Goal: Task Accomplishment & Management: Manage account settings

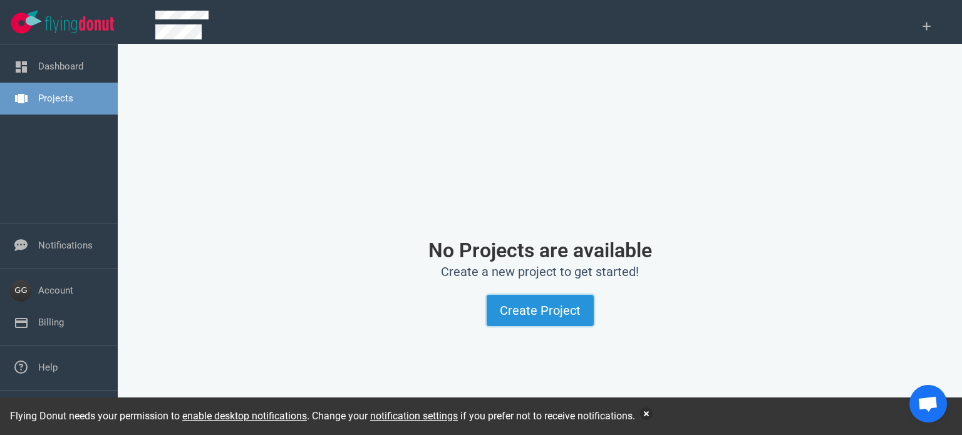
click at [554, 307] on button "Create Project" at bounding box center [540, 310] width 107 height 31
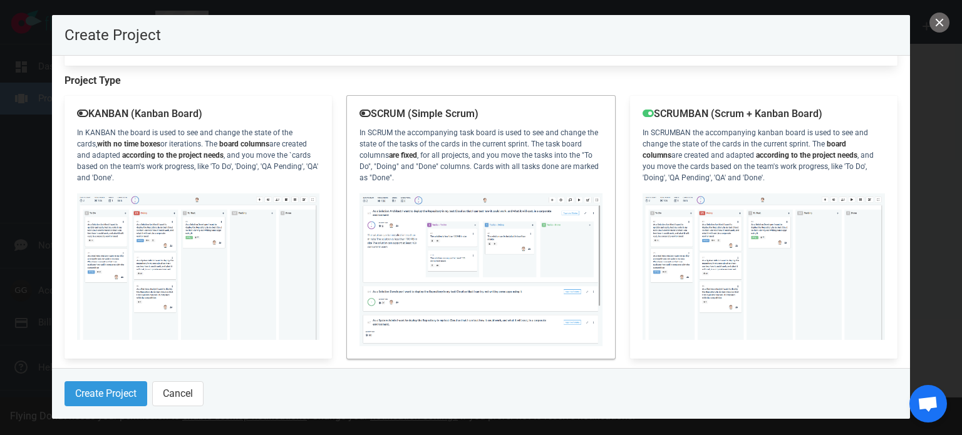
scroll to position [190, 0]
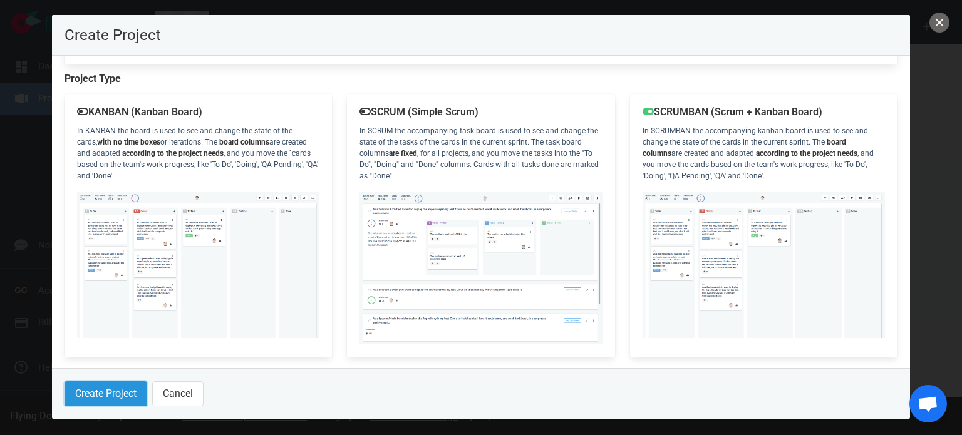
click at [123, 391] on button "Create Project" at bounding box center [106, 394] width 83 height 25
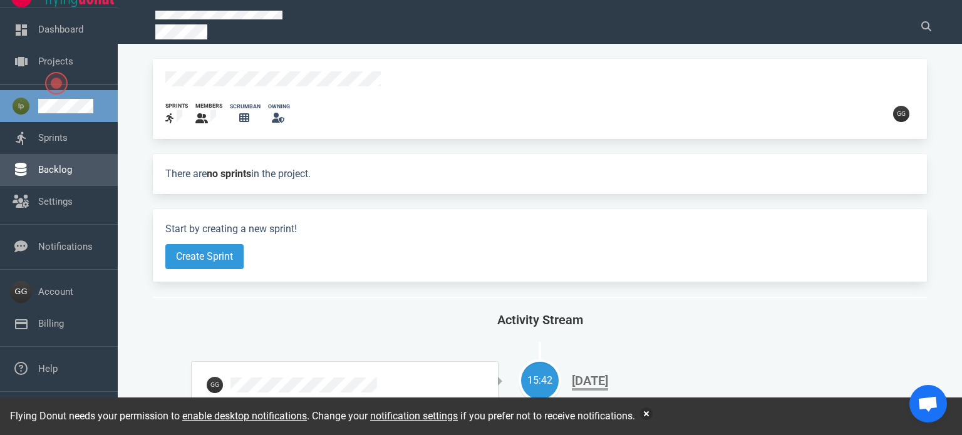
click at [41, 168] on link "Backlog" at bounding box center [55, 169] width 34 height 11
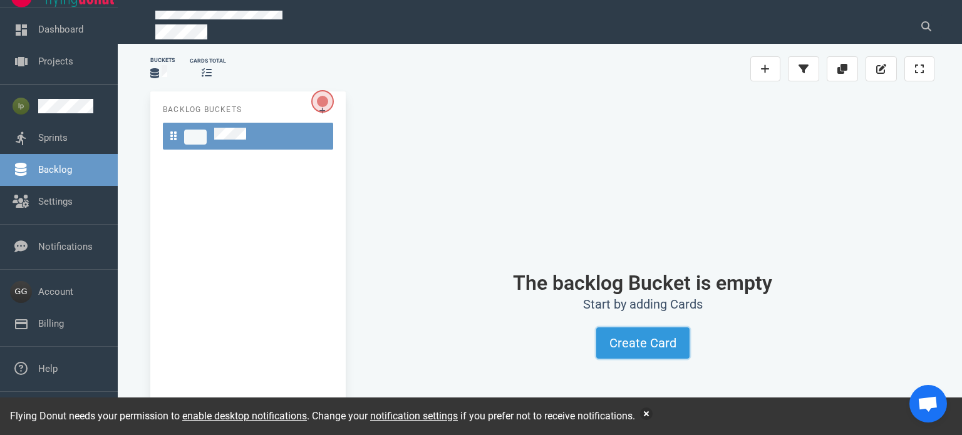
click at [657, 341] on button "Create Card" at bounding box center [643, 343] width 93 height 31
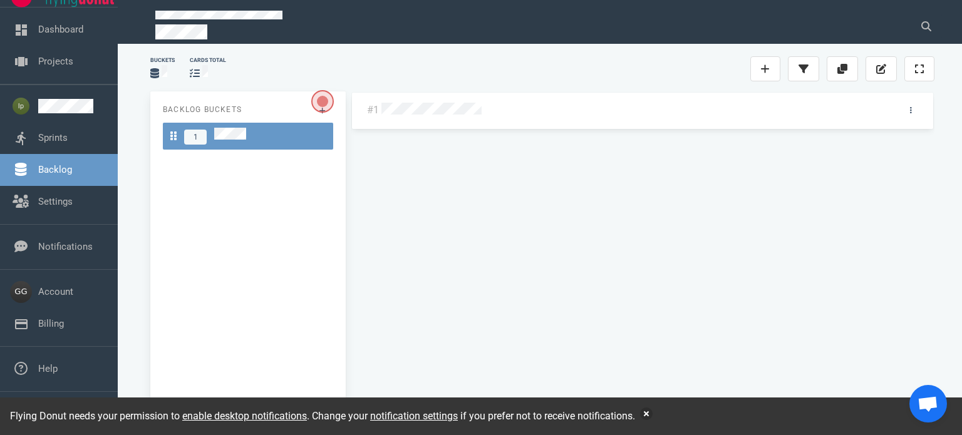
click at [484, 112] on div at bounding box center [634, 111] width 505 height 16
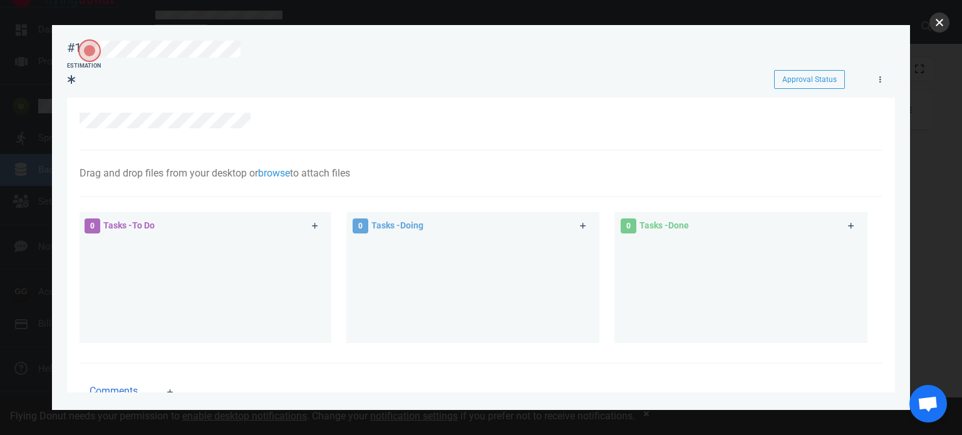
click at [942, 22] on button "close" at bounding box center [940, 23] width 20 height 20
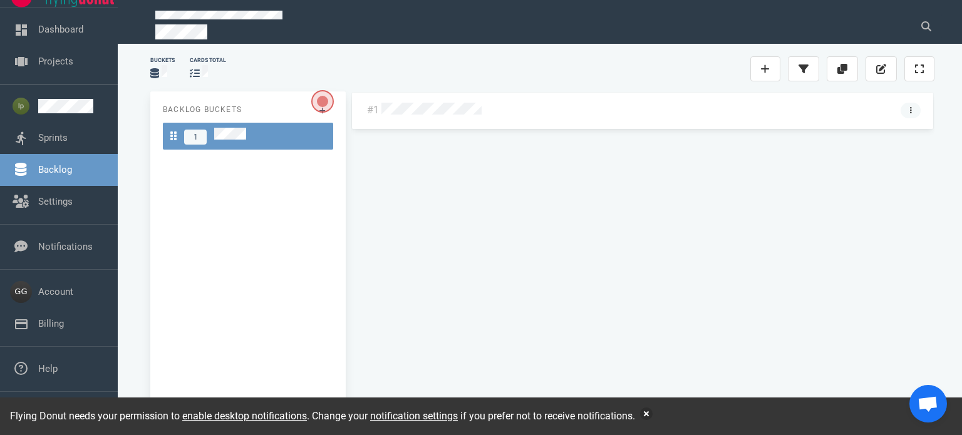
click at [913, 108] on link at bounding box center [911, 111] width 20 height 16
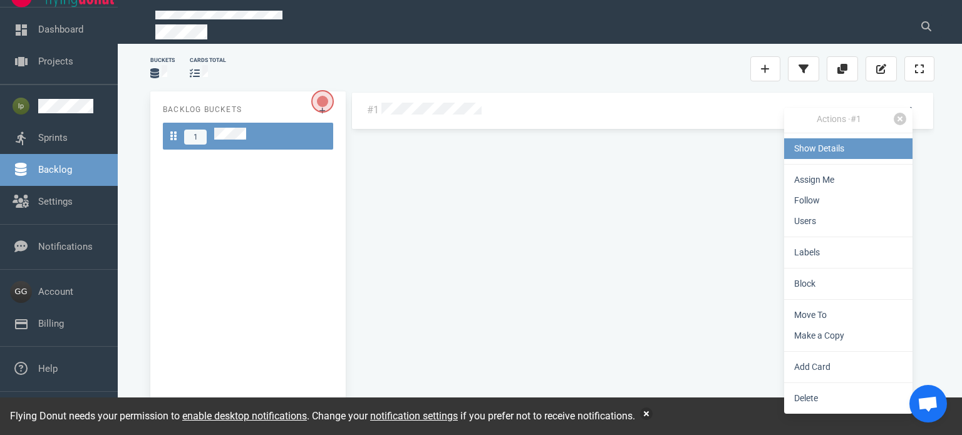
click at [821, 145] on link "Show Details" at bounding box center [848, 148] width 128 height 21
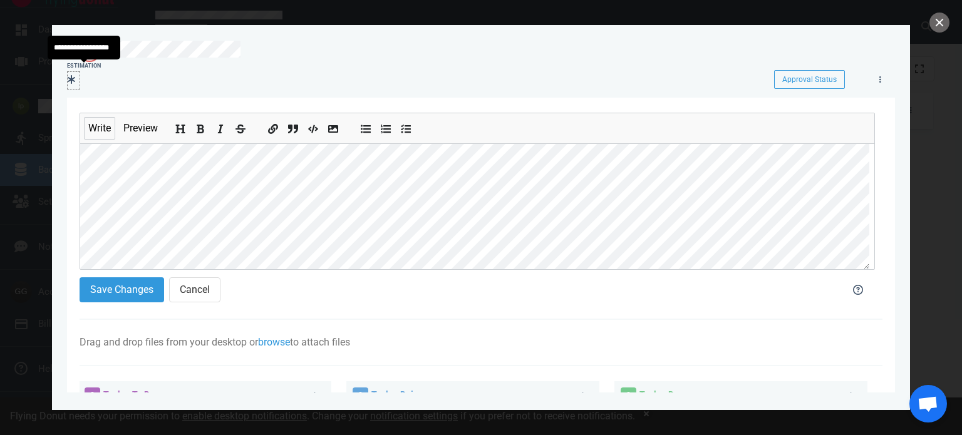
click at [70, 82] on icon at bounding box center [72, 80] width 8 height 10
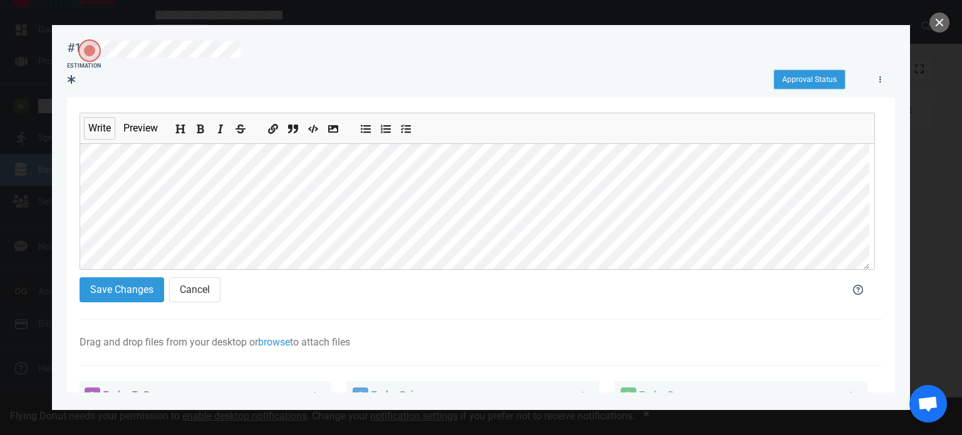
click at [838, 82] on button "Approval Status" at bounding box center [809, 79] width 71 height 19
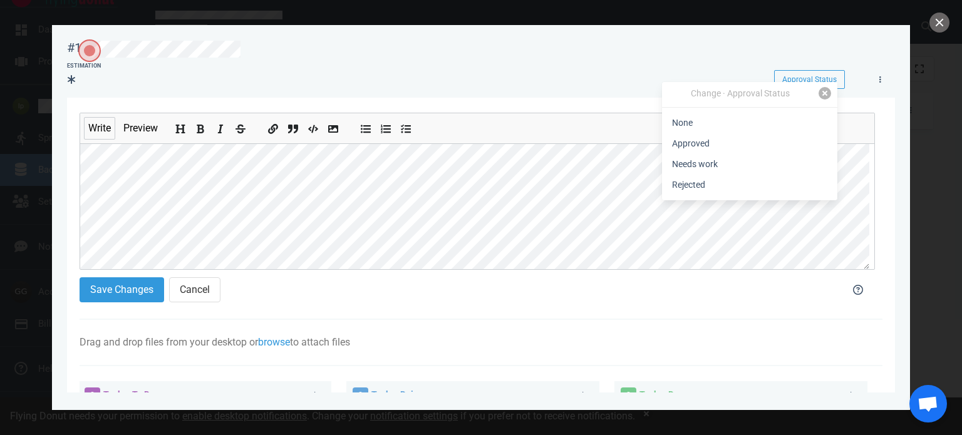
click at [825, 95] on link at bounding box center [825, 93] width 13 height 13
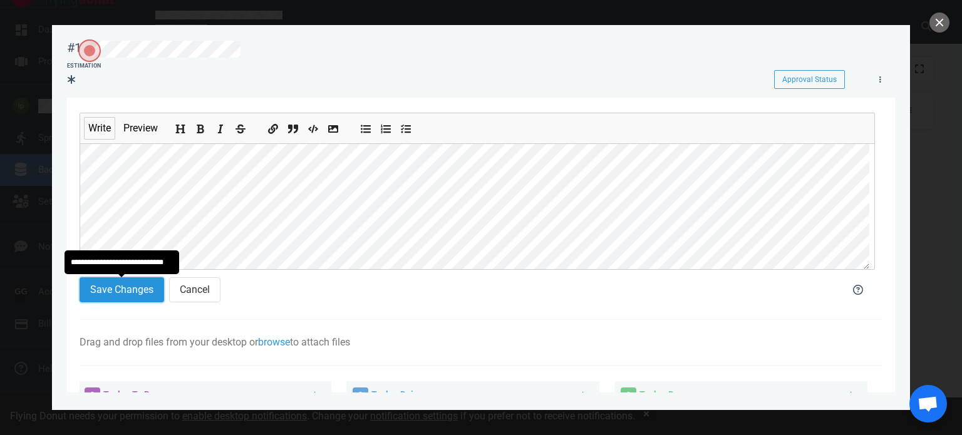
click at [129, 291] on button "Save Changes" at bounding box center [122, 290] width 85 height 25
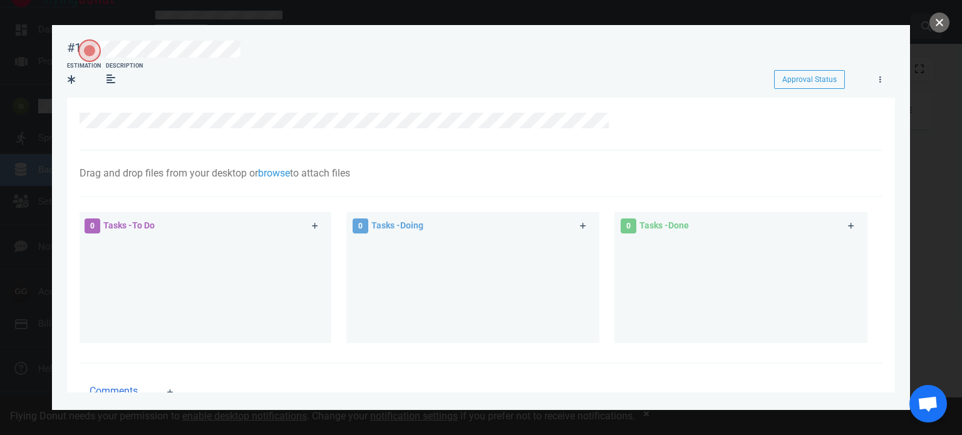
click at [935, 26] on button "close" at bounding box center [940, 23] width 20 height 20
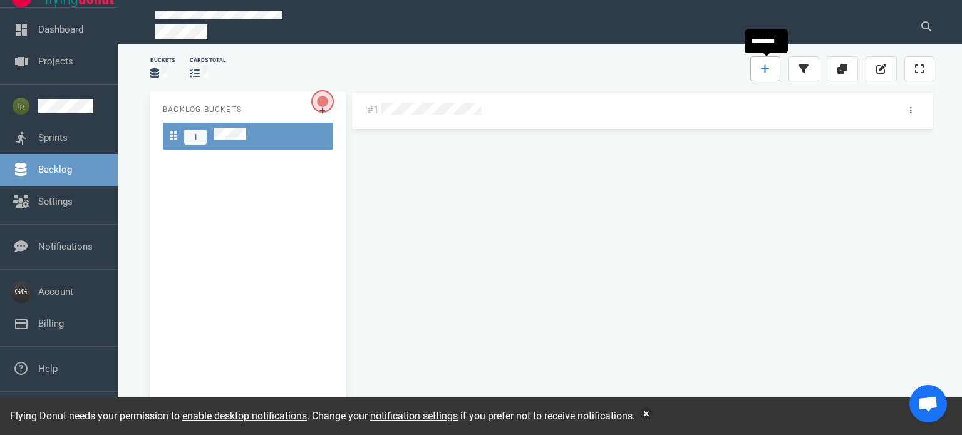
click at [771, 70] on link at bounding box center [766, 68] width 30 height 25
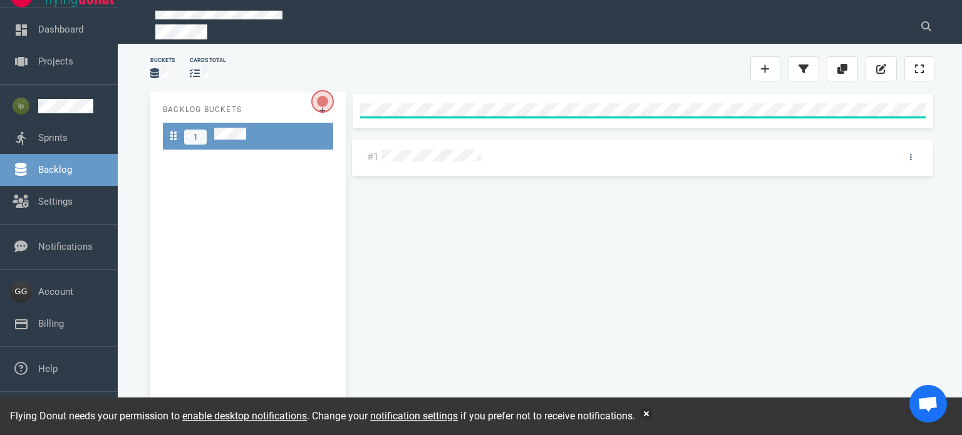
click at [467, 130] on div "#1" at bounding box center [643, 253] width 584 height 318
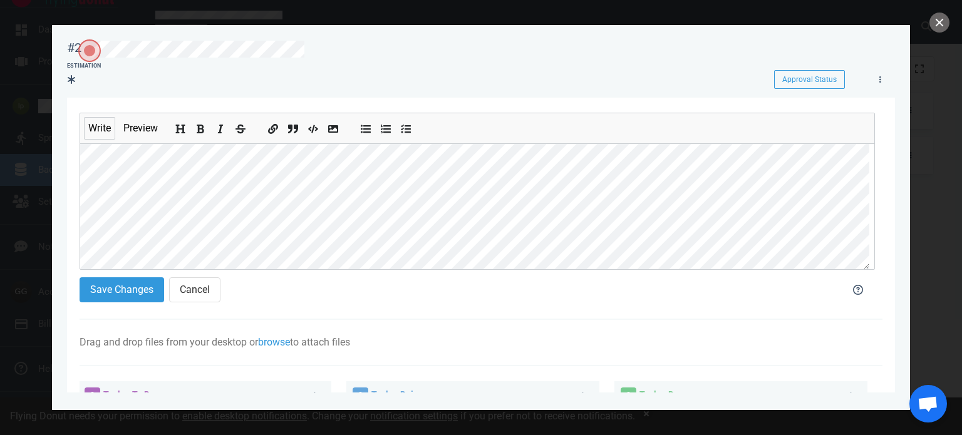
scroll to position [63, 0]
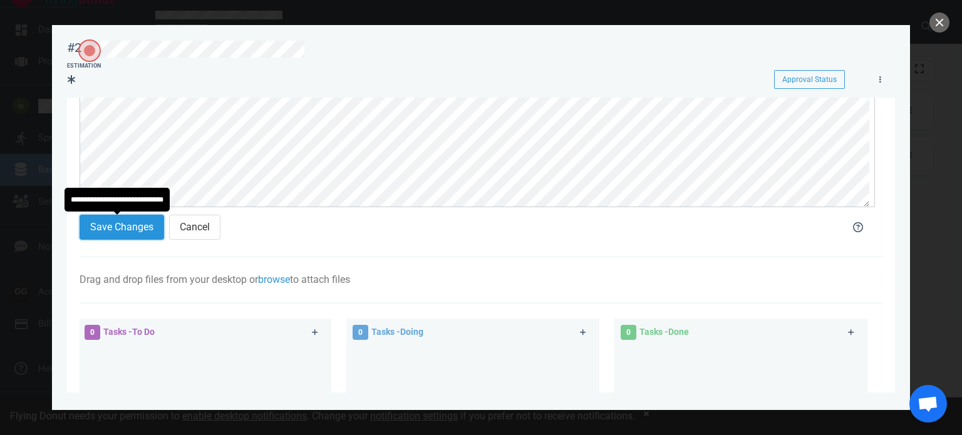
click at [131, 223] on button "Save Changes" at bounding box center [122, 227] width 85 height 25
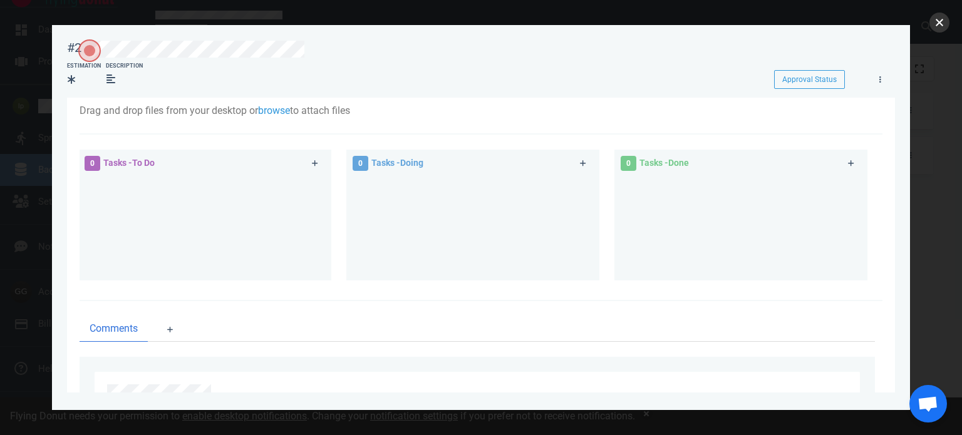
click at [937, 25] on button "close" at bounding box center [940, 23] width 20 height 20
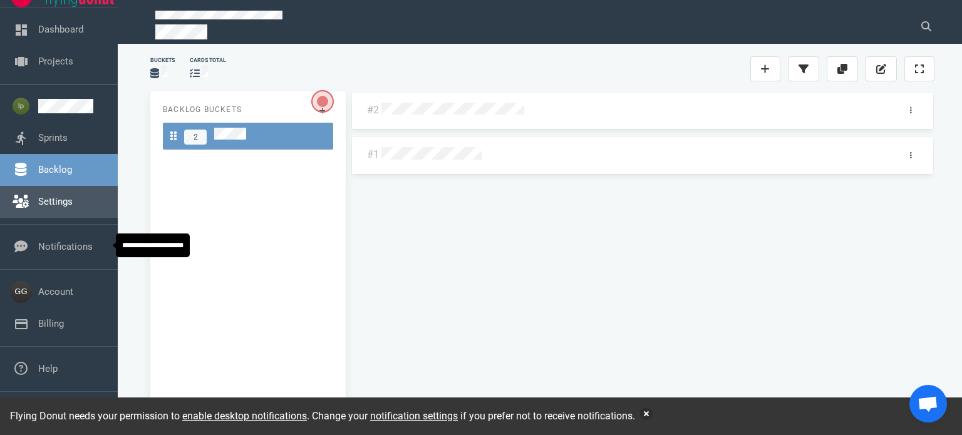
click at [38, 205] on link "Settings" at bounding box center [55, 201] width 34 height 11
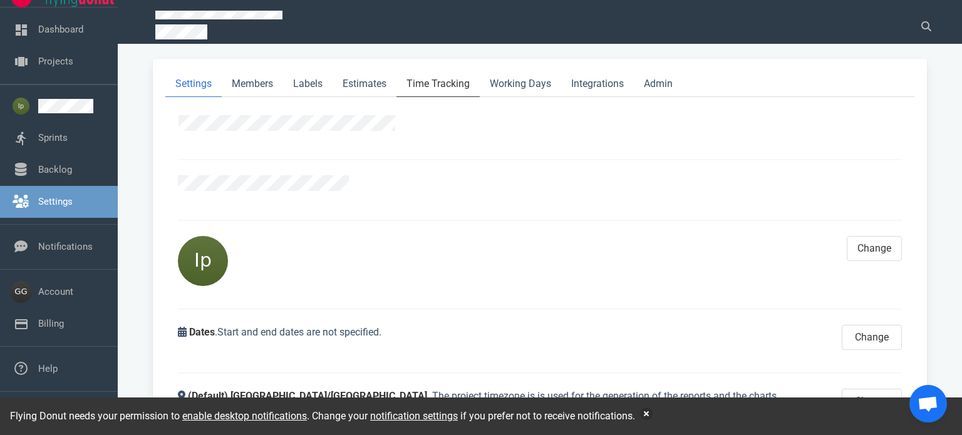
click at [444, 83] on link "Time Tracking" at bounding box center [438, 84] width 83 height 26
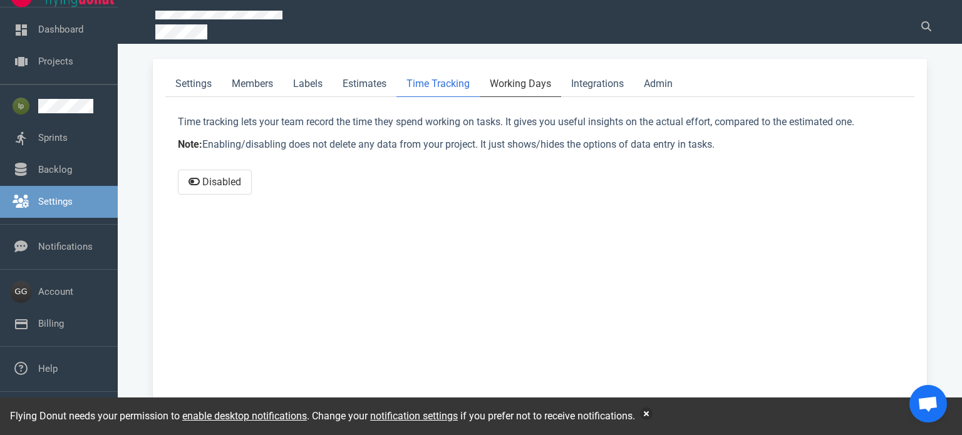
click at [535, 87] on link "Working Days" at bounding box center [520, 84] width 81 height 26
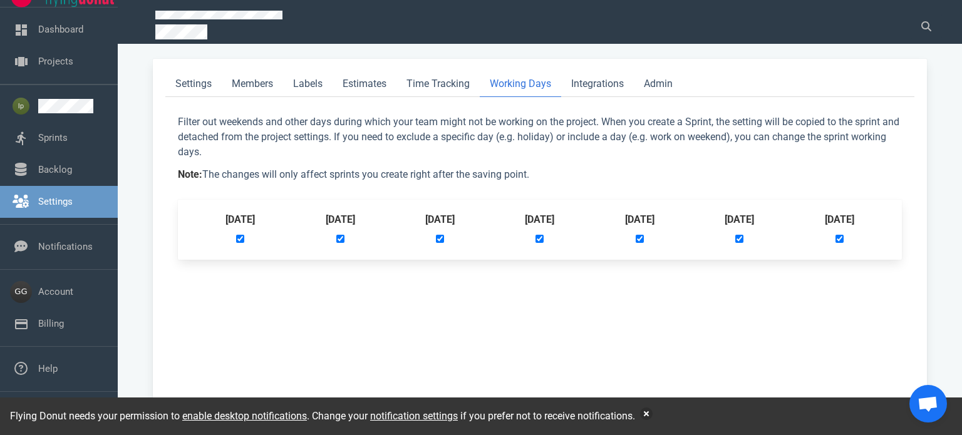
click at [840, 237] on input "checkbox" at bounding box center [840, 239] width 8 height 8
checkbox input "false"
click at [739, 238] on div "[DATE]" at bounding box center [739, 229] width 29 height 35
click at [54, 136] on link "Sprints" at bounding box center [52, 137] width 29 height 11
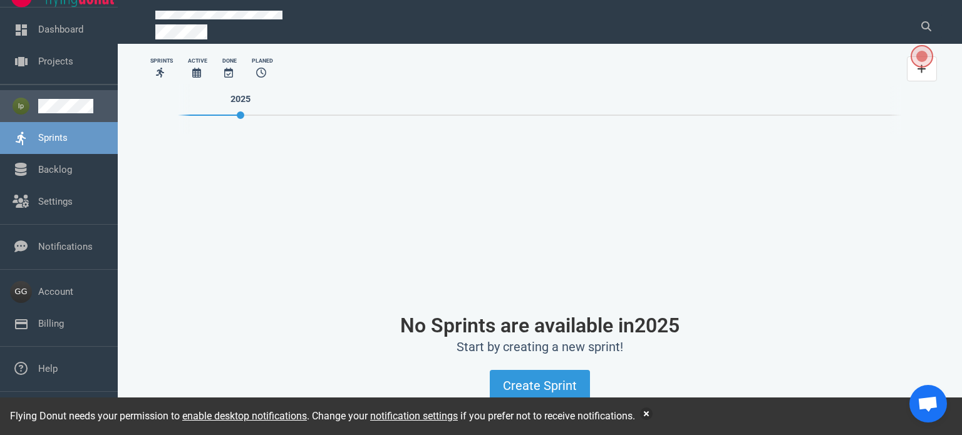
click at [70, 102] on link at bounding box center [73, 106] width 70 height 14
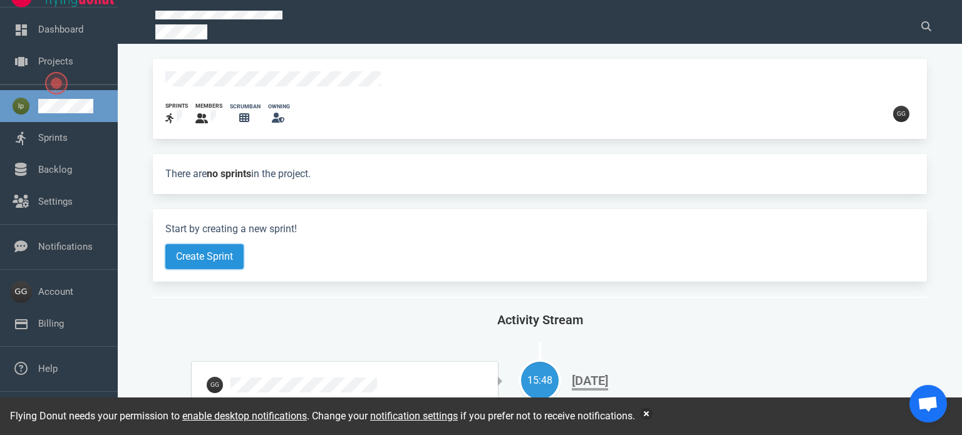
click at [208, 247] on button "Create Sprint" at bounding box center [204, 256] width 78 height 25
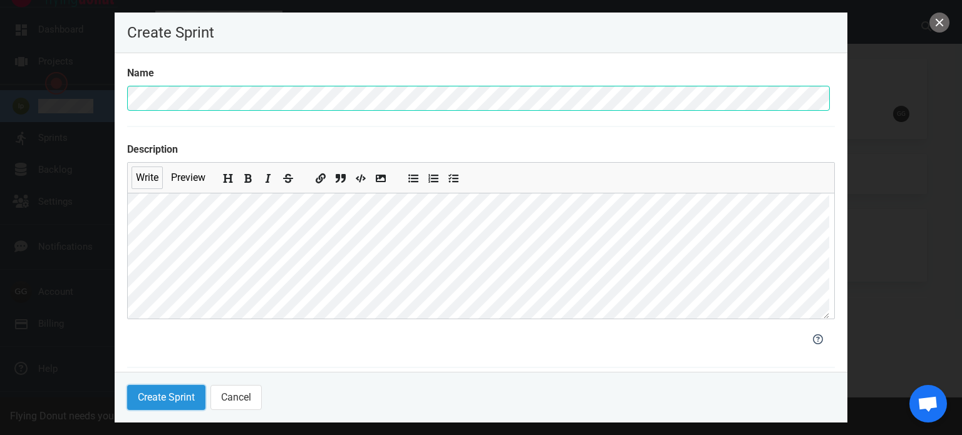
click at [157, 393] on button "Create Sprint" at bounding box center [166, 397] width 78 height 25
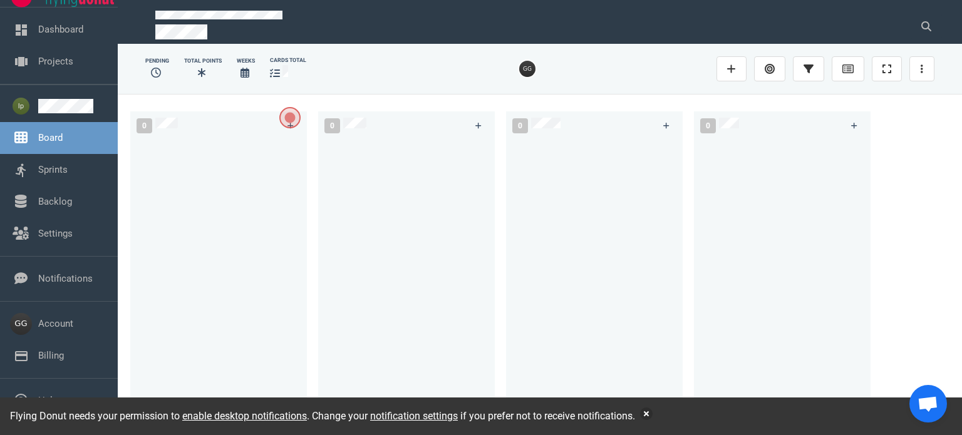
click at [293, 117] on span "Open the dialog" at bounding box center [289, 117] width 21 height 21
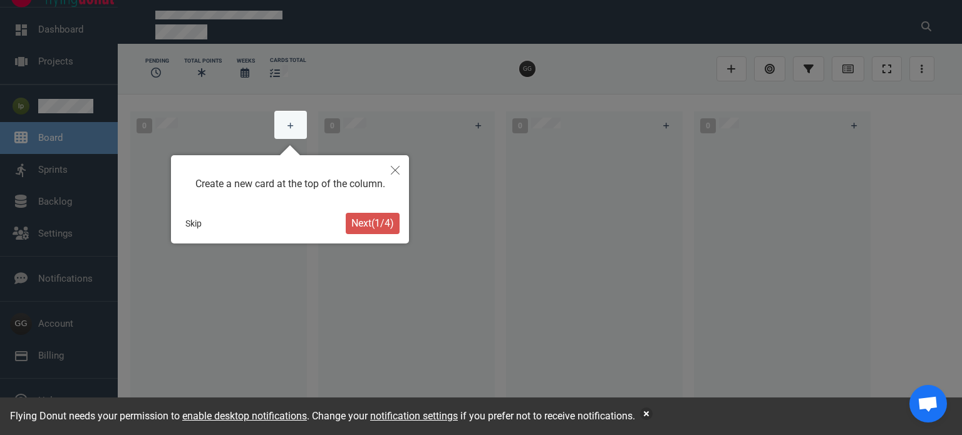
click at [372, 226] on span "Next ( 1 / 4 )" at bounding box center [373, 223] width 43 height 12
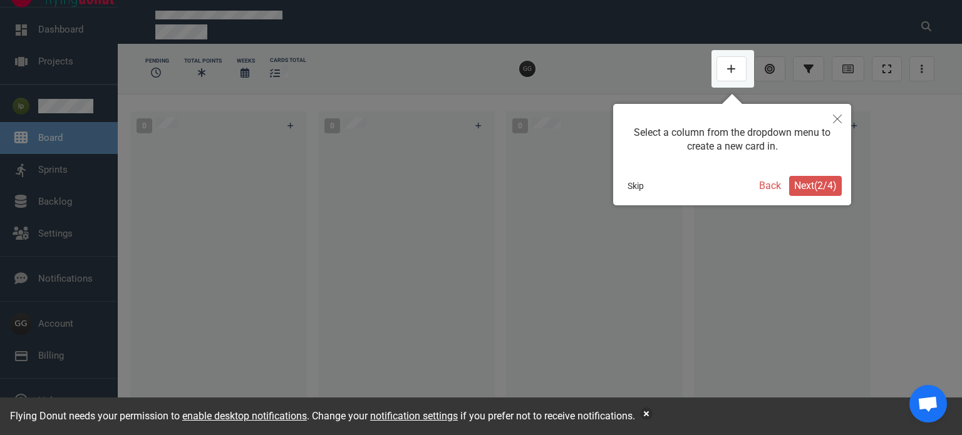
click at [803, 190] on span "Next ( 2 / 4 )" at bounding box center [816, 186] width 43 height 12
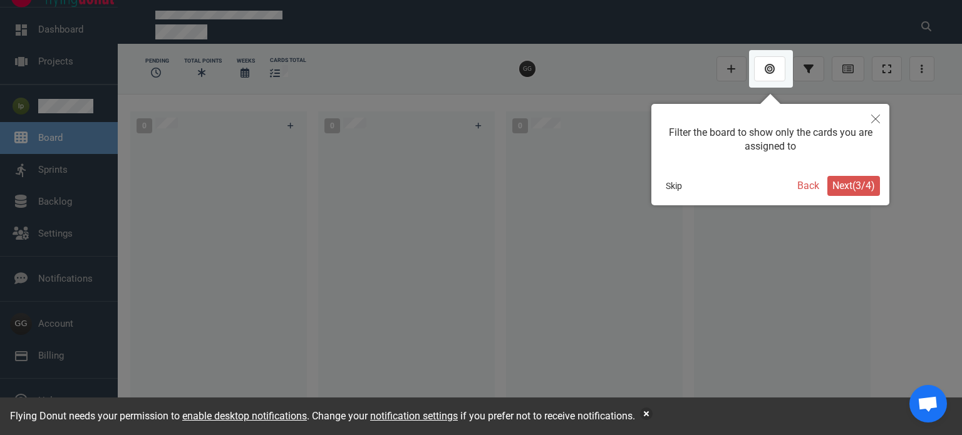
click at [846, 182] on span "Next ( 3 / 4 )" at bounding box center [854, 186] width 43 height 12
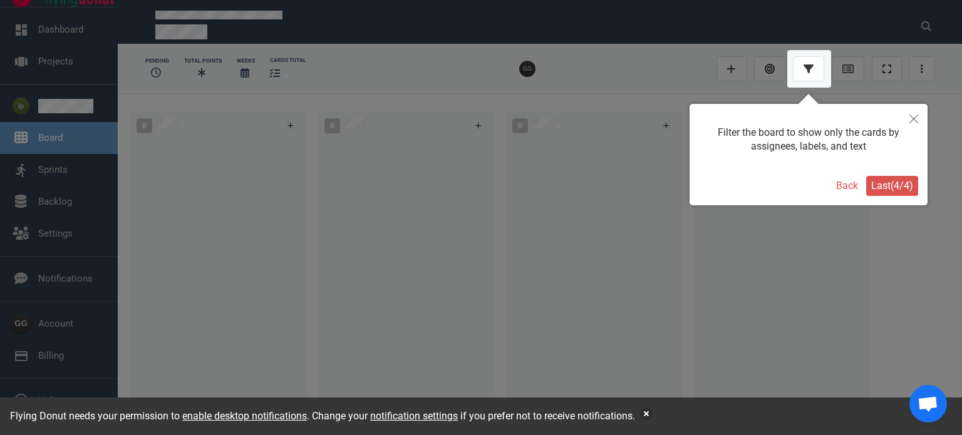
click at [887, 184] on span "Last ( 4 / 4 )" at bounding box center [893, 186] width 42 height 12
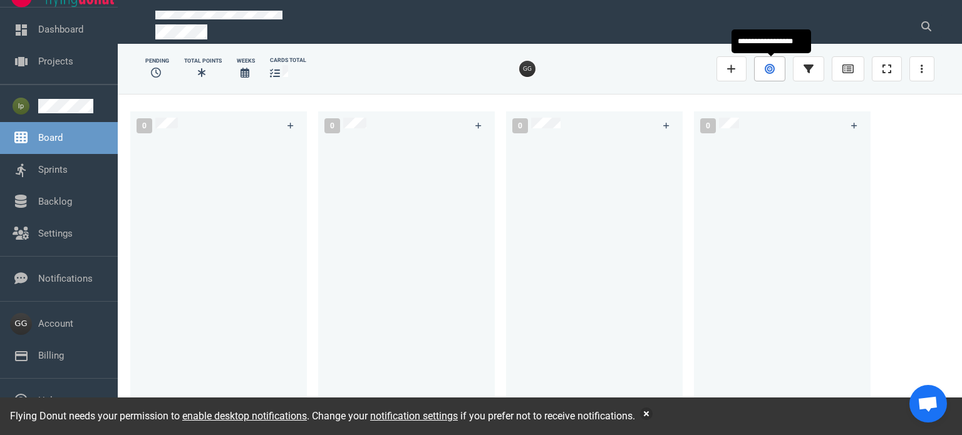
click at [775, 70] on icon at bounding box center [770, 69] width 10 height 10
click at [729, 65] on icon at bounding box center [731, 69] width 9 height 10
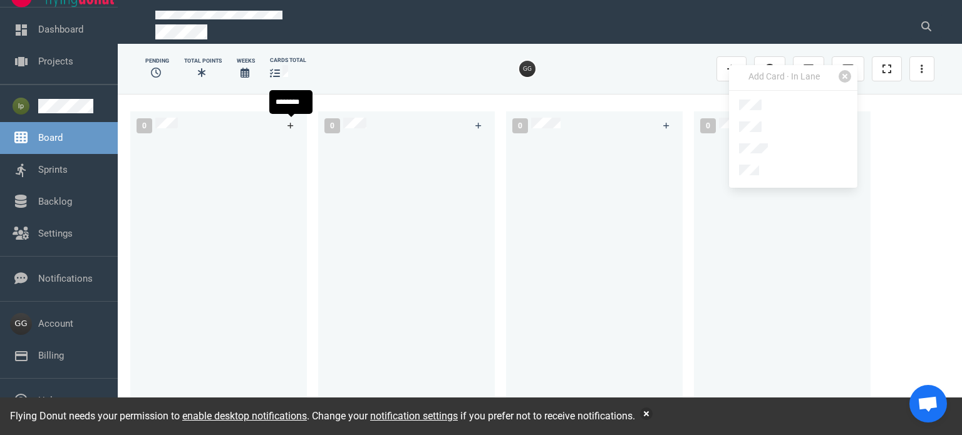
click at [293, 125] on icon at bounding box center [291, 126] width 7 height 8
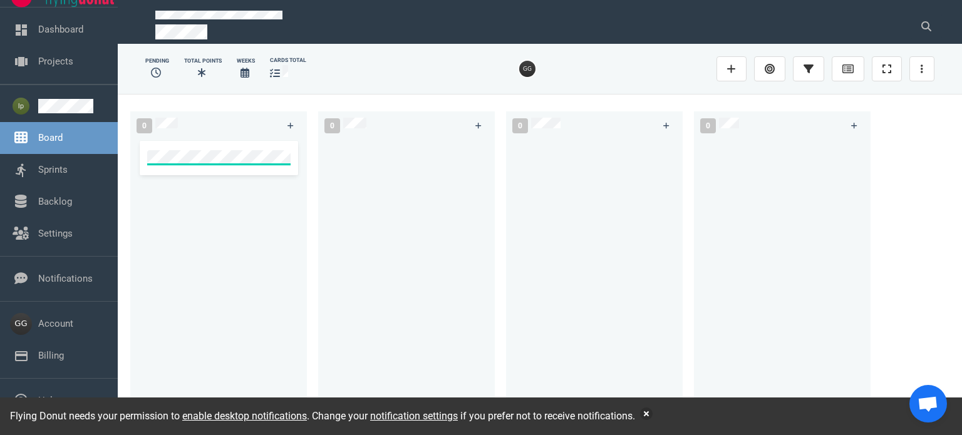
click at [276, 195] on div at bounding box center [219, 276] width 162 height 270
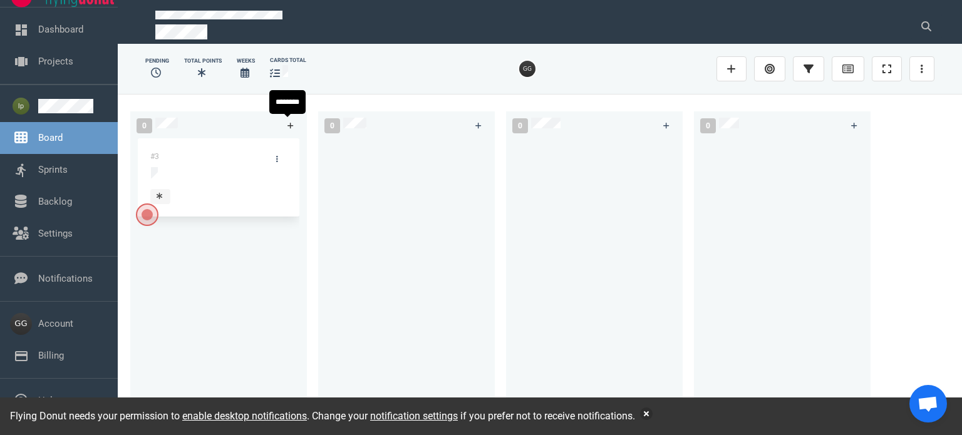
click at [291, 125] on icon at bounding box center [291, 126] width 6 height 6
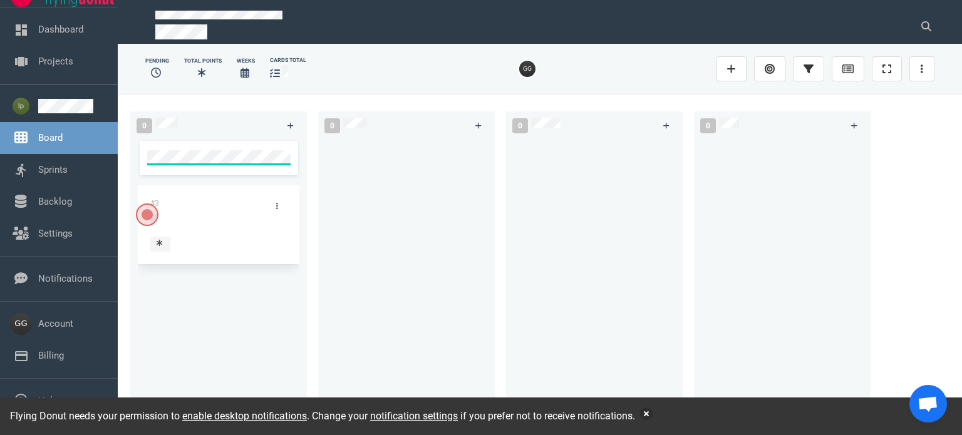
click at [220, 276] on div "#3" at bounding box center [219, 276] width 162 height 270
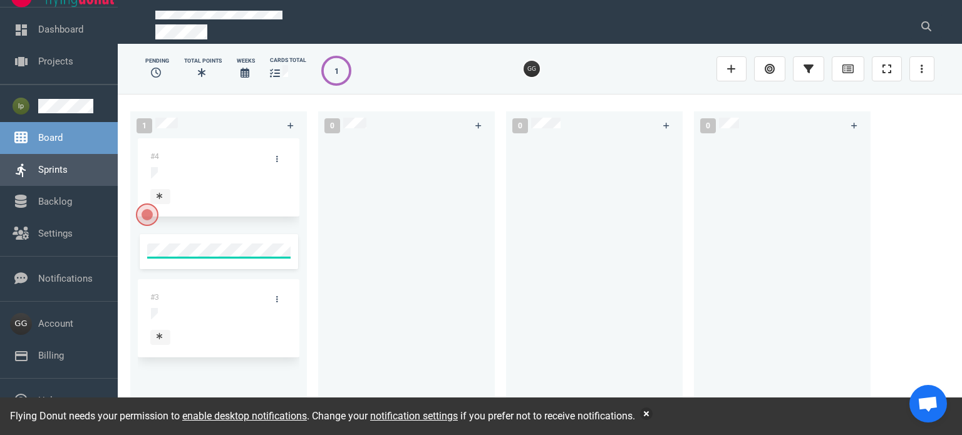
click at [56, 167] on link "Sprints" at bounding box center [52, 169] width 29 height 11
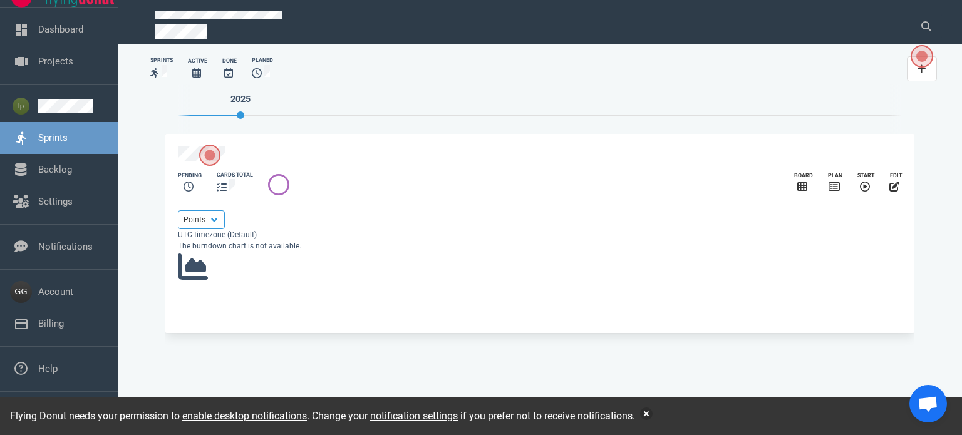
click at [212, 154] on span "Open the dialog" at bounding box center [209, 155] width 21 height 21
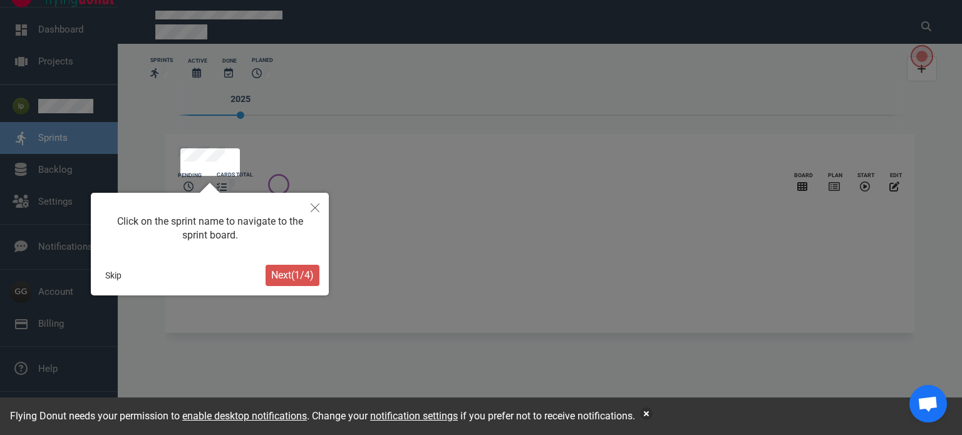
click at [294, 272] on span "Next ( 1 / 4 )" at bounding box center [292, 275] width 43 height 12
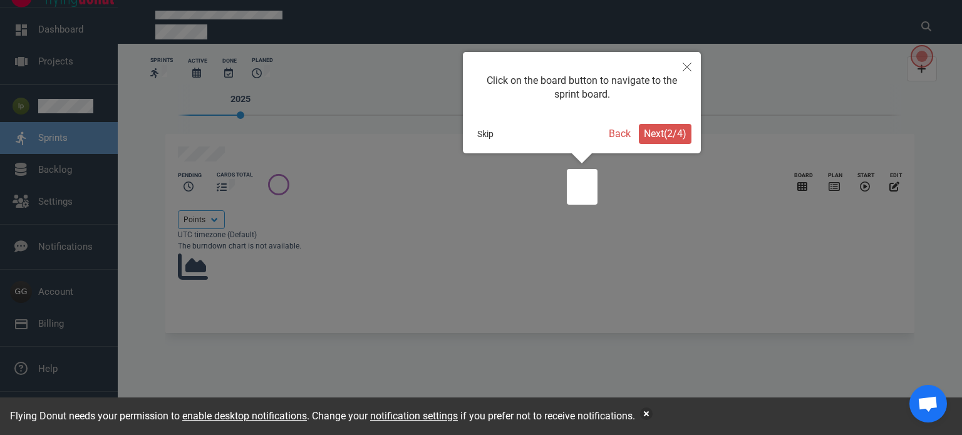
click at [676, 135] on span "Next ( 2 / 4 )" at bounding box center [665, 134] width 43 height 12
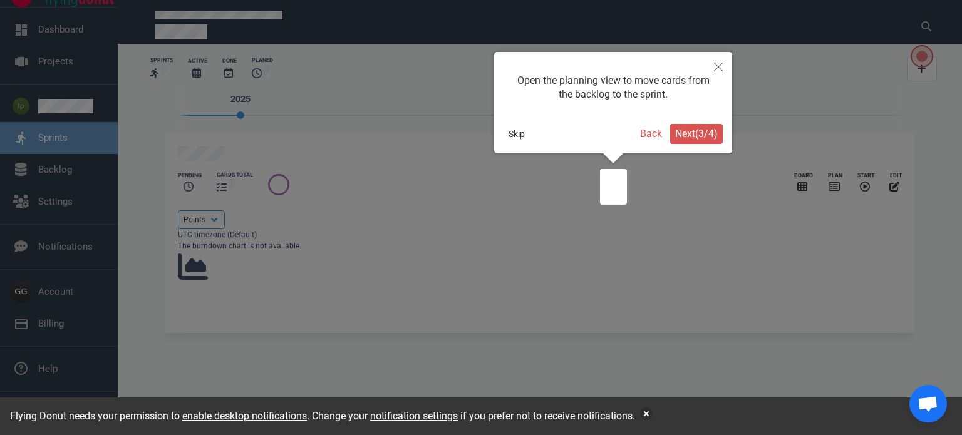
click at [676, 135] on span "Next ( 3 / 4 )" at bounding box center [696, 134] width 43 height 12
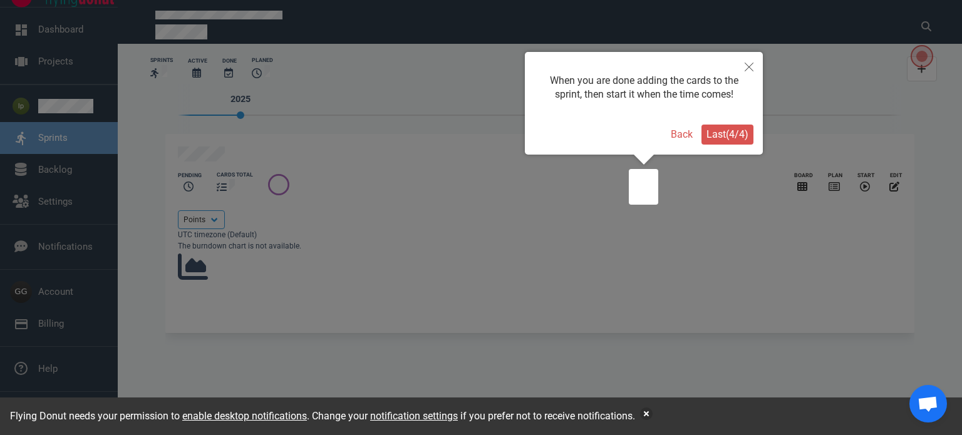
click at [676, 135] on button "Back" at bounding box center [681, 134] width 33 height 21
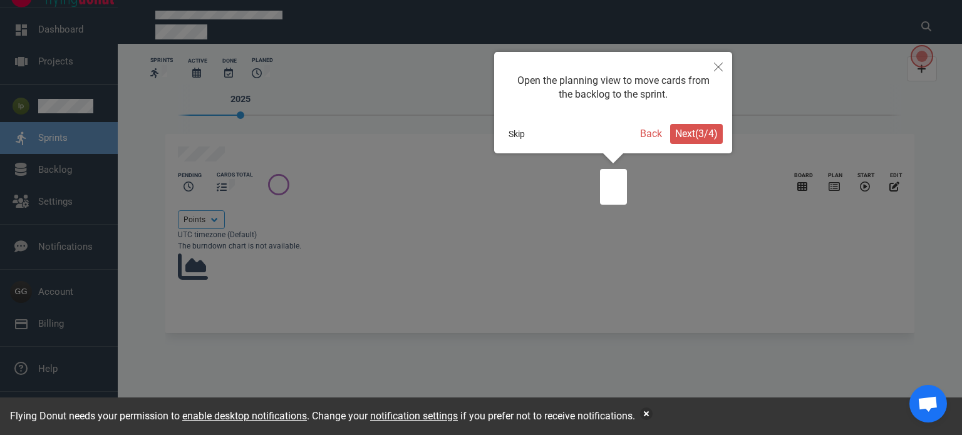
click at [704, 134] on span "Next ( 3 / 4 )" at bounding box center [696, 134] width 43 height 12
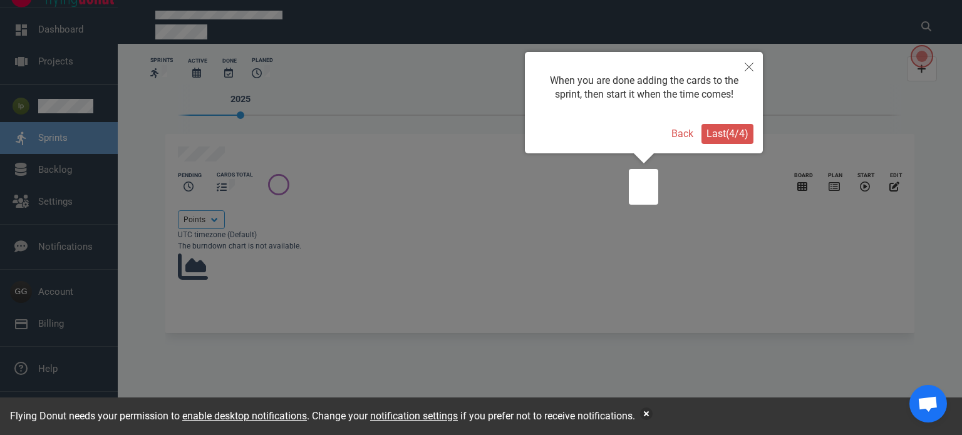
click at [733, 134] on span "Last ( 4 / 4 )" at bounding box center [728, 134] width 42 height 12
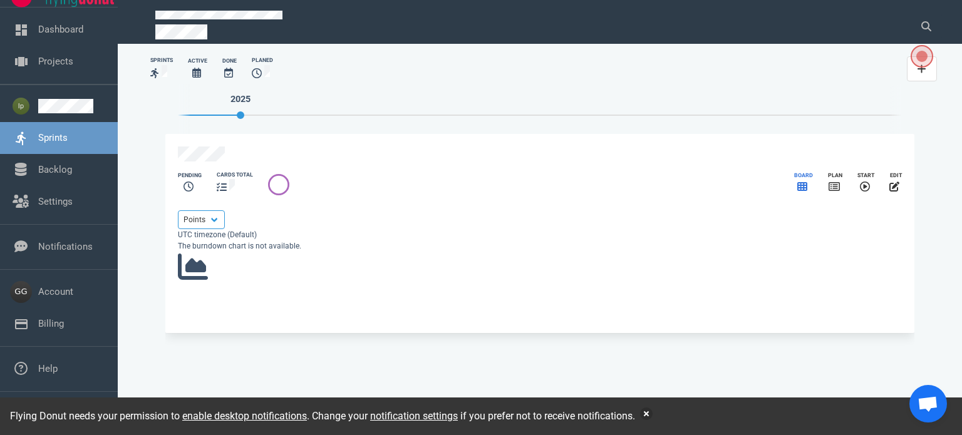
click at [798, 192] on icon "slide 1 of 1" at bounding box center [803, 187] width 10 height 10
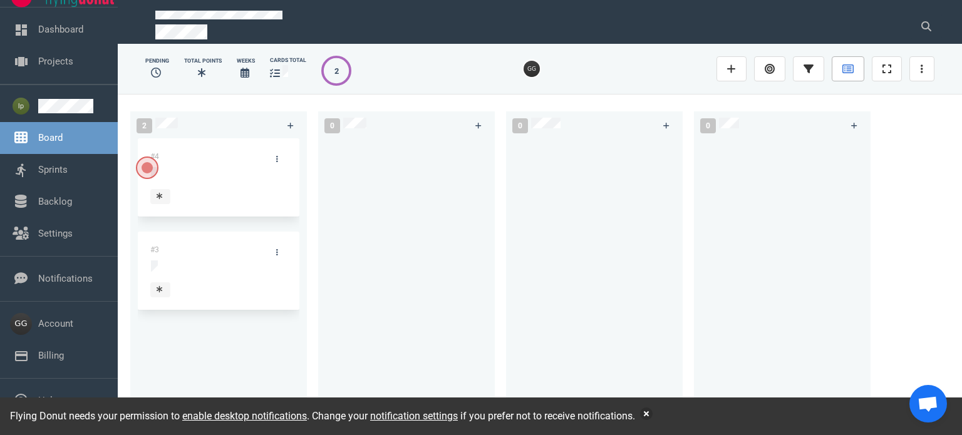
click at [847, 71] on icon at bounding box center [848, 69] width 11 height 10
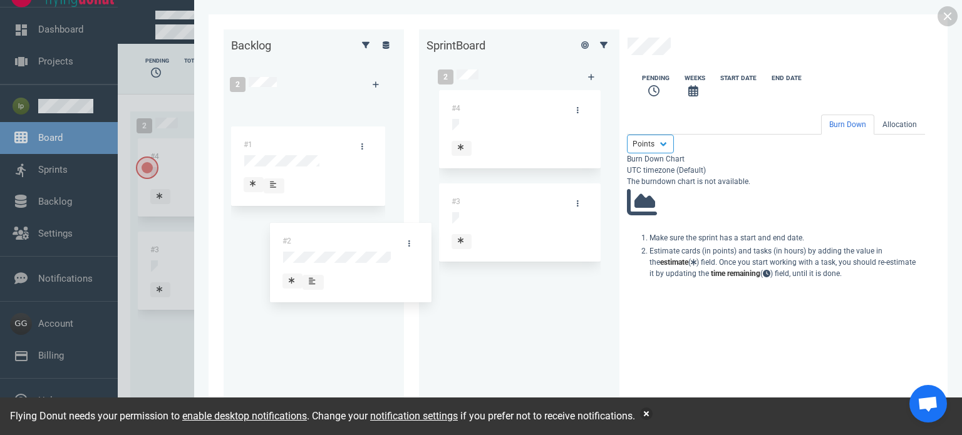
click at [340, 246] on div "Backlog 2 #2 #1 #2 Sprint Board 2 #4 #3 Pending Weeks Start Date End Date Burn …" at bounding box center [578, 217] width 709 height 377
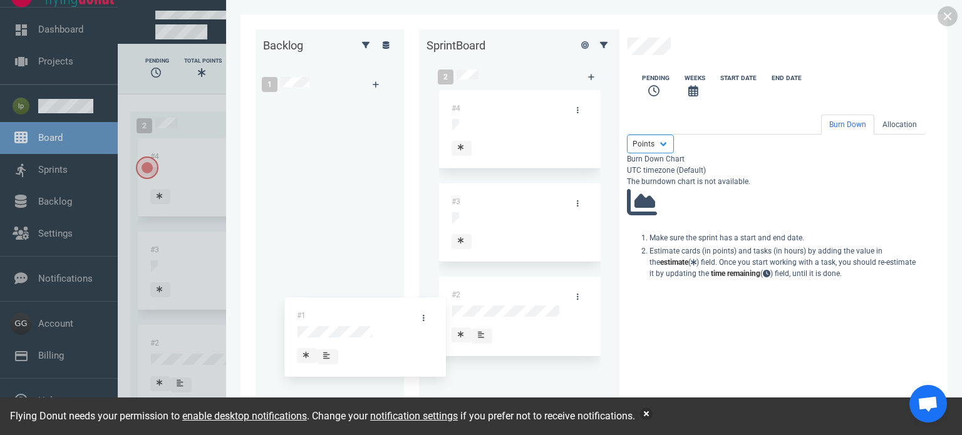
drag, startPoint x: 140, startPoint y: 113, endPoint x: 368, endPoint y: 313, distance: 302.4
click at [372, 315] on div "Backlog 1 #1 #1 Sprint Board 2 #4 #3 #2 Pending Weeks Start Date End Date Burn …" at bounding box center [594, 217] width 677 height 377
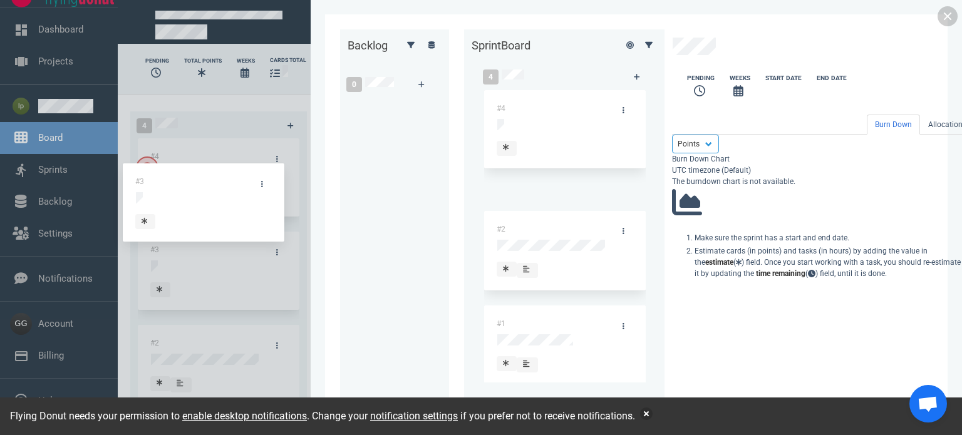
drag, startPoint x: 318, startPoint y: 179, endPoint x: 231, endPoint y: 170, distance: 87.6
click at [340, 180] on div "Backlog 0 Sprint Board 4 #4 #3 #2 #1 #3 Pending Weeks Start Date End Date Burn …" at bounding box center [636, 217] width 593 height 377
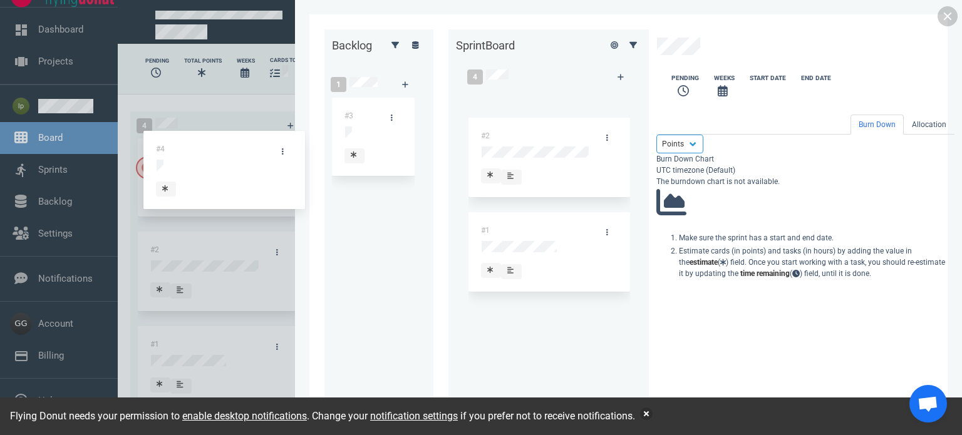
drag, startPoint x: 330, startPoint y: 134, endPoint x: 206, endPoint y: 156, distance: 126.0
click at [325, 165] on div "Backlog 1 #3 Sprint Board 4 #4 #2 #1 #4 Pending Weeks Start Date End Date Burn …" at bounding box center [629, 217] width 608 height 377
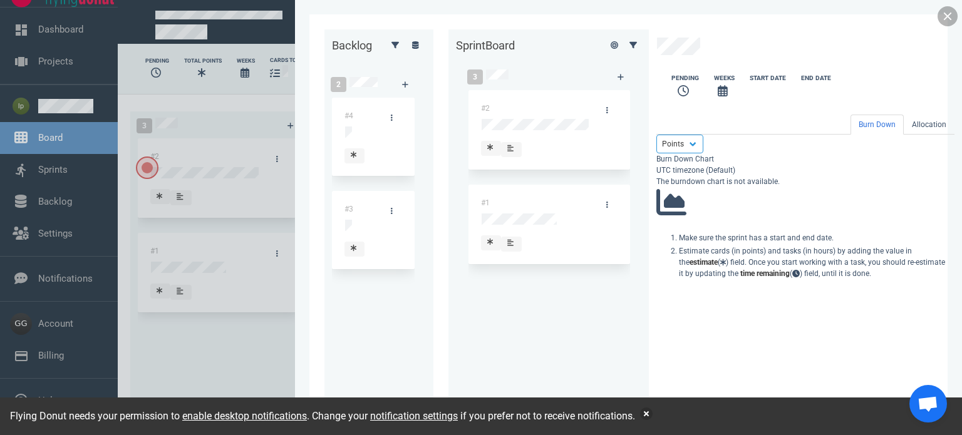
click at [955, 14] on link at bounding box center [948, 16] width 20 height 20
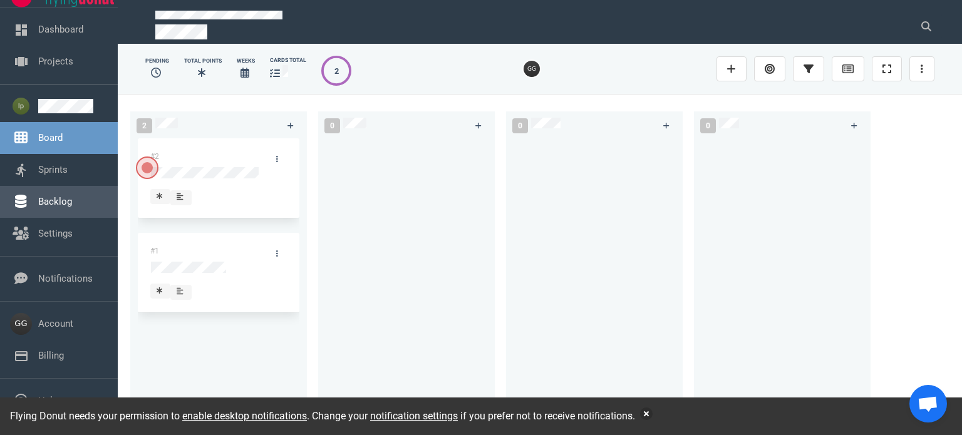
click at [55, 197] on link "Backlog" at bounding box center [55, 201] width 34 height 11
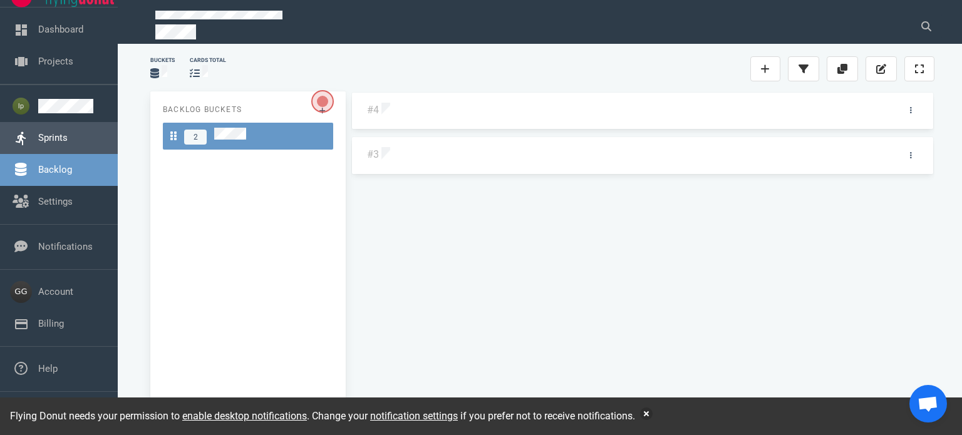
click at [58, 140] on link "Sprints" at bounding box center [52, 137] width 29 height 11
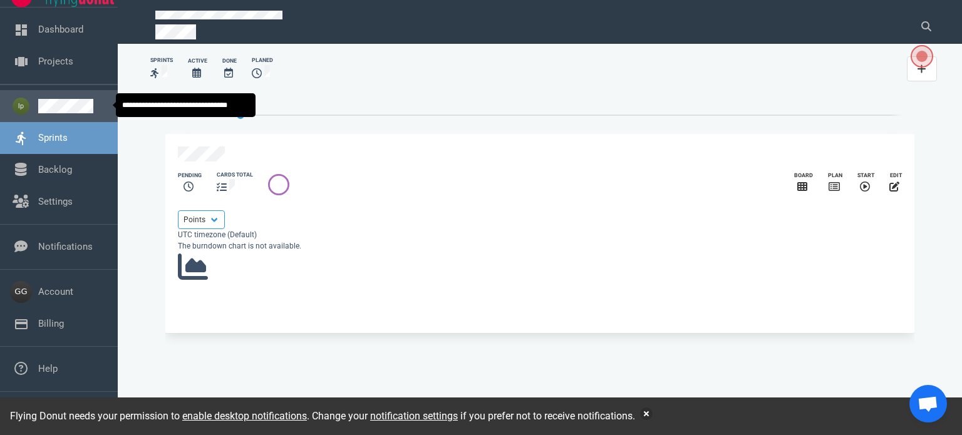
click at [78, 103] on link at bounding box center [73, 106] width 70 height 14
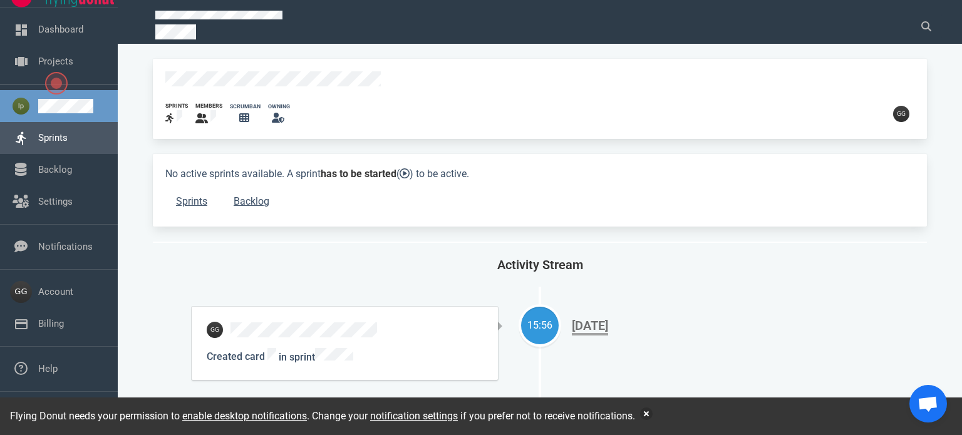
click at [68, 133] on link "Sprints" at bounding box center [52, 137] width 29 height 11
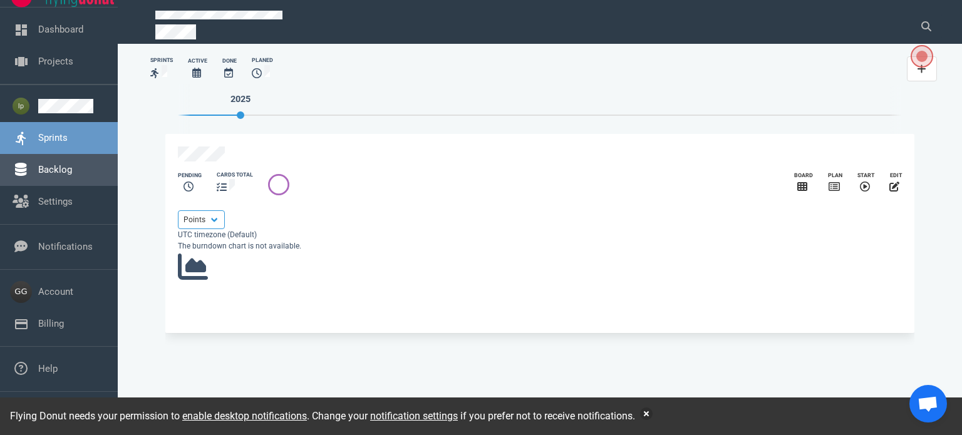
click at [53, 175] on link "Backlog" at bounding box center [55, 169] width 34 height 11
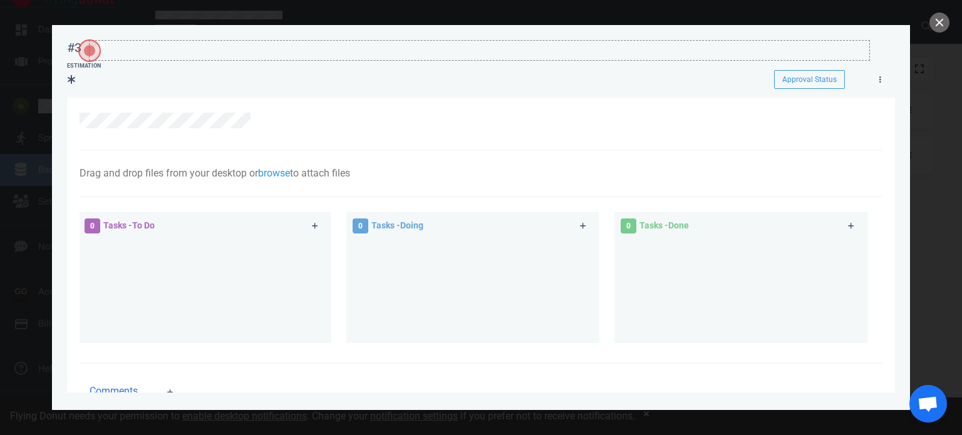
click at [105, 47] on div at bounding box center [480, 49] width 780 height 17
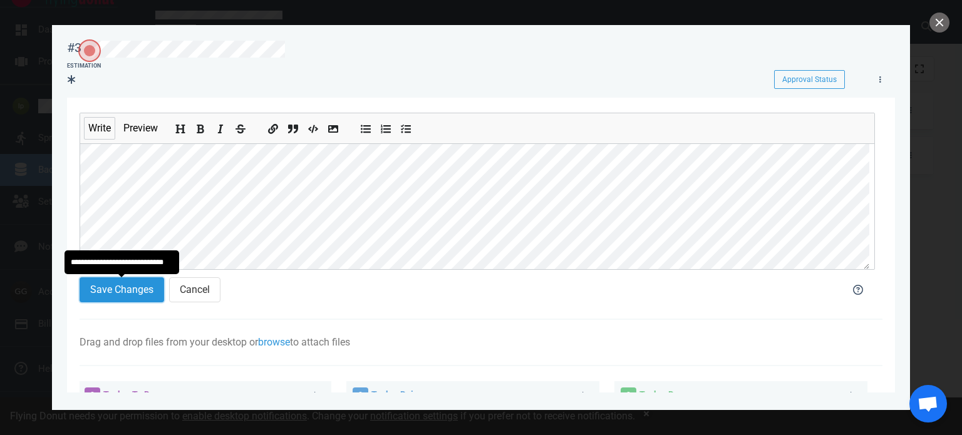
click at [128, 288] on button "Save Changes" at bounding box center [122, 290] width 85 height 25
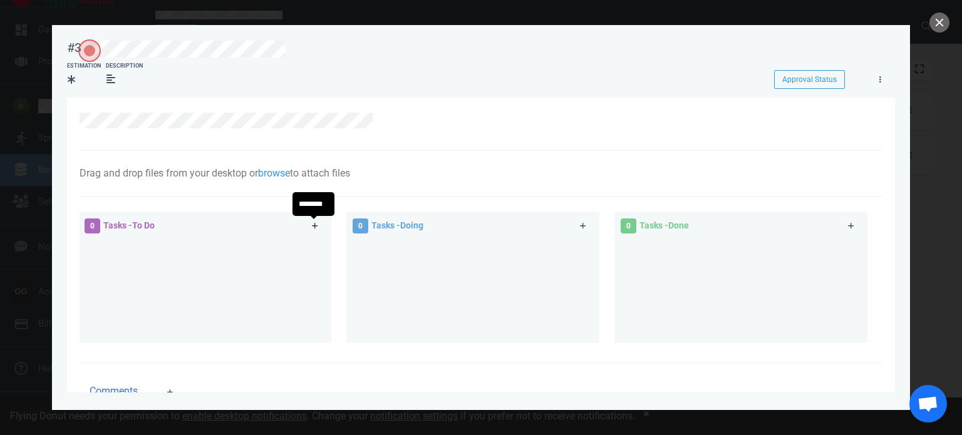
click at [312, 229] on icon at bounding box center [315, 226] width 7 height 8
click at [314, 230] on icon at bounding box center [315, 226] width 7 height 8
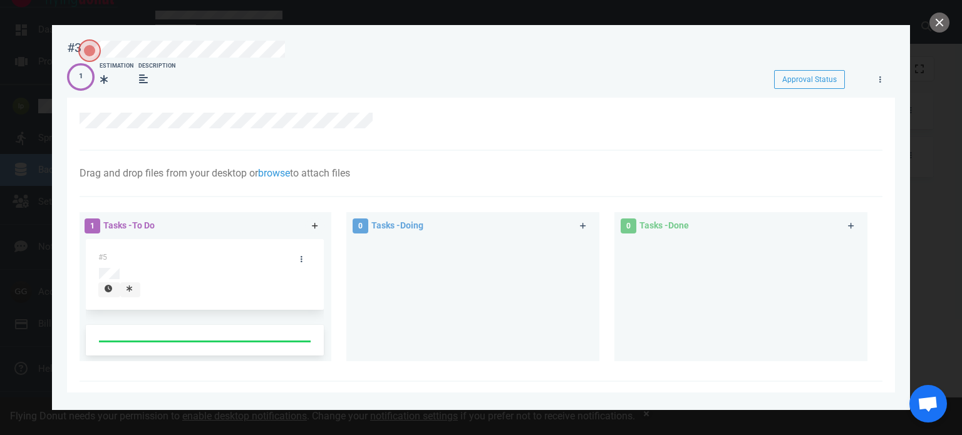
click at [314, 230] on icon at bounding box center [315, 226] width 7 height 8
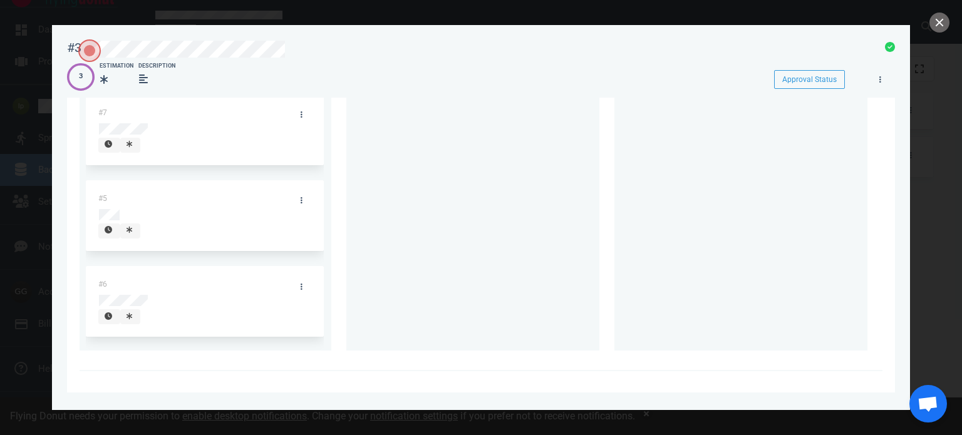
scroll to position [78, 0]
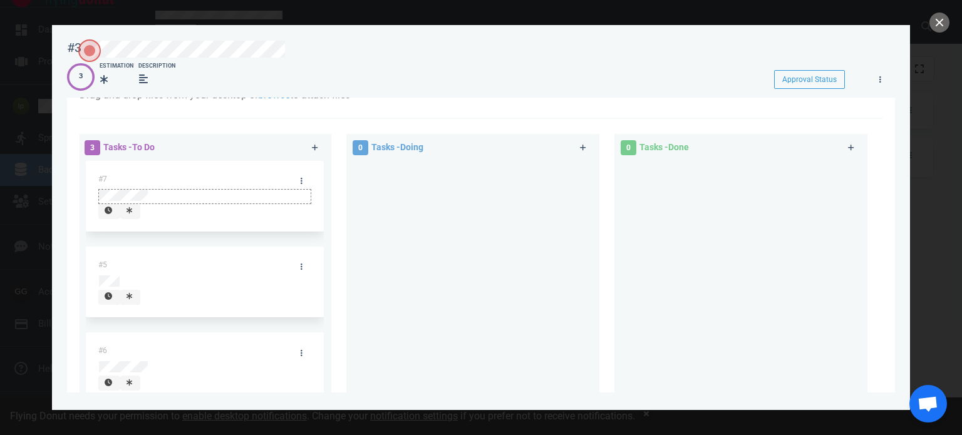
click at [152, 190] on div at bounding box center [205, 195] width 212 height 11
click at [940, 21] on button "close" at bounding box center [940, 23] width 20 height 20
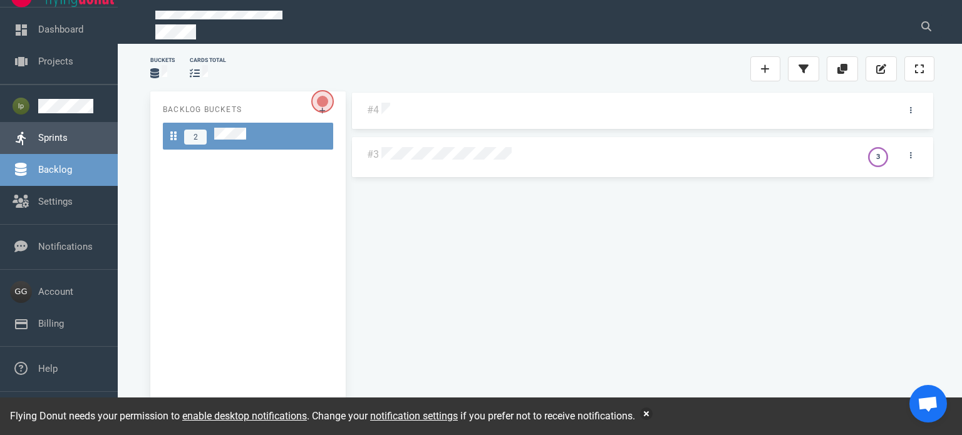
click at [56, 138] on link "Sprints" at bounding box center [52, 137] width 29 height 11
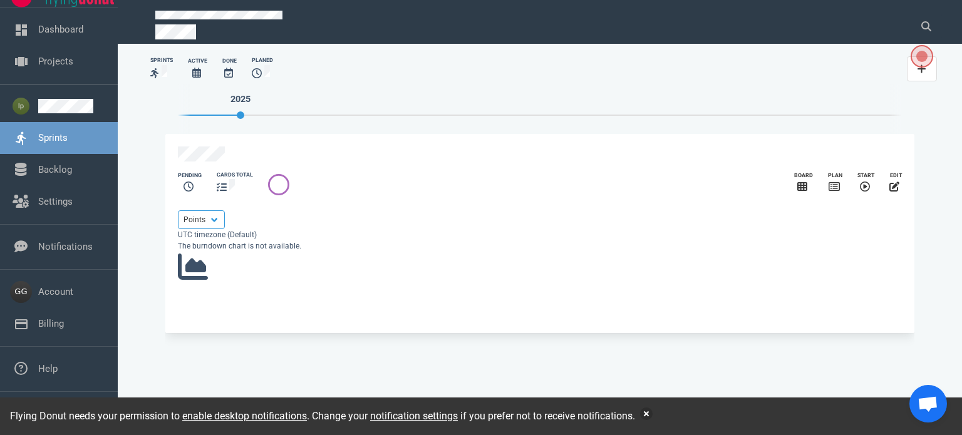
click at [194, 72] on icon at bounding box center [196, 73] width 9 height 10
click at [798, 191] on icon "slide 1 of 1" at bounding box center [803, 187] width 10 height 10
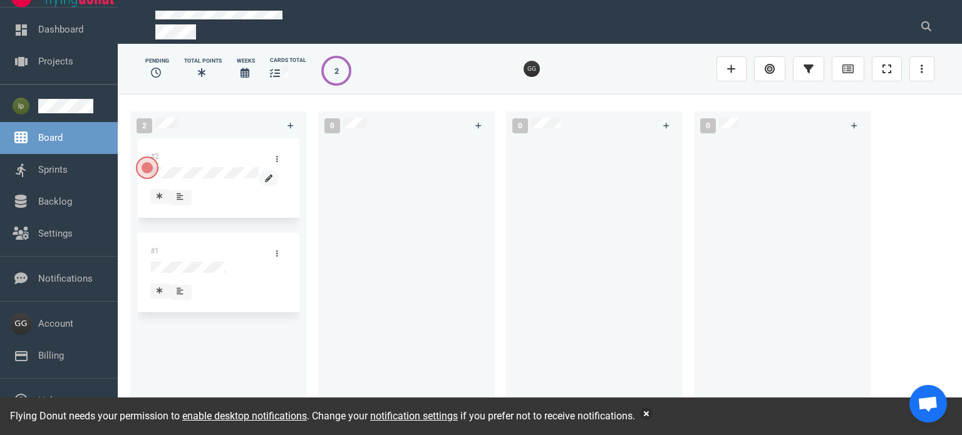
click at [273, 174] on icon at bounding box center [269, 178] width 8 height 8
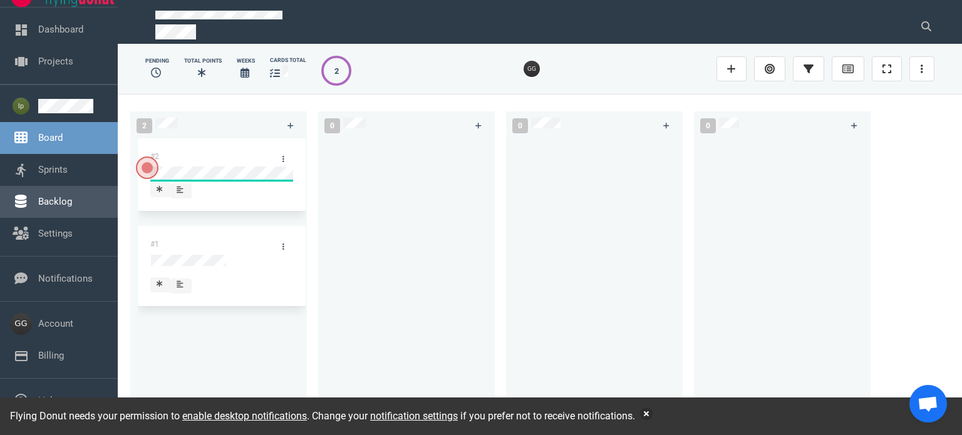
click at [59, 196] on link "Backlog" at bounding box center [55, 201] width 34 height 11
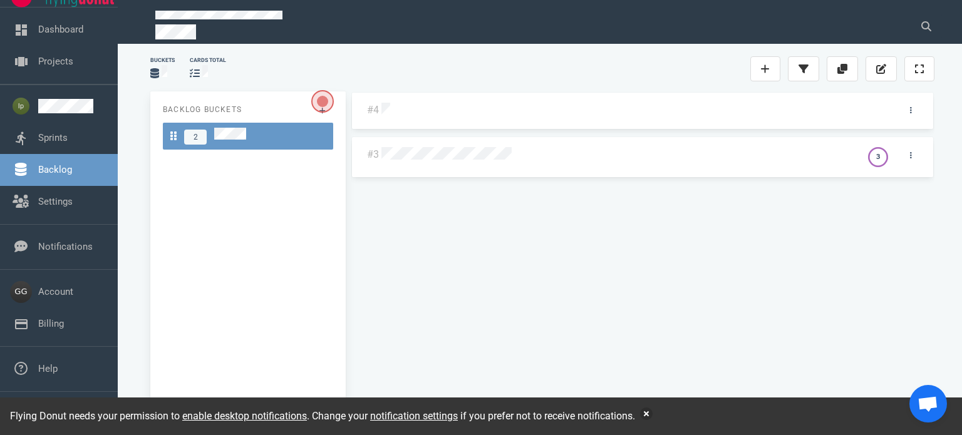
click at [399, 113] on div at bounding box center [634, 111] width 505 height 16
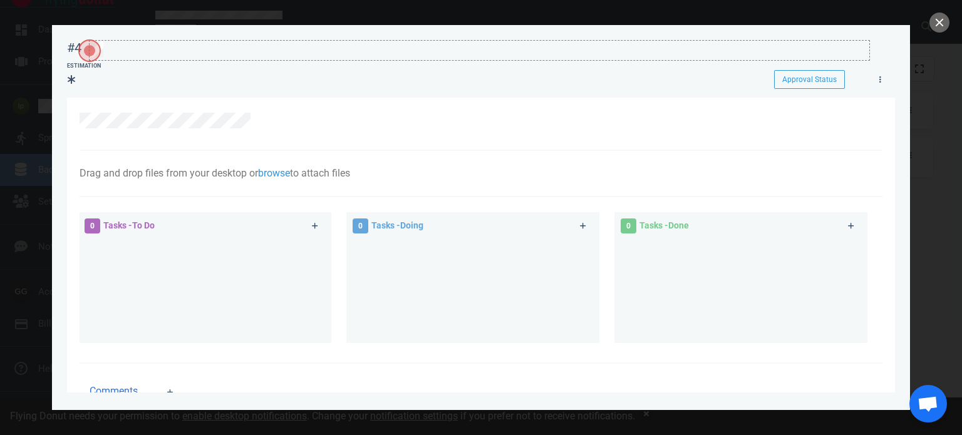
click at [120, 48] on div at bounding box center [480, 49] width 780 height 17
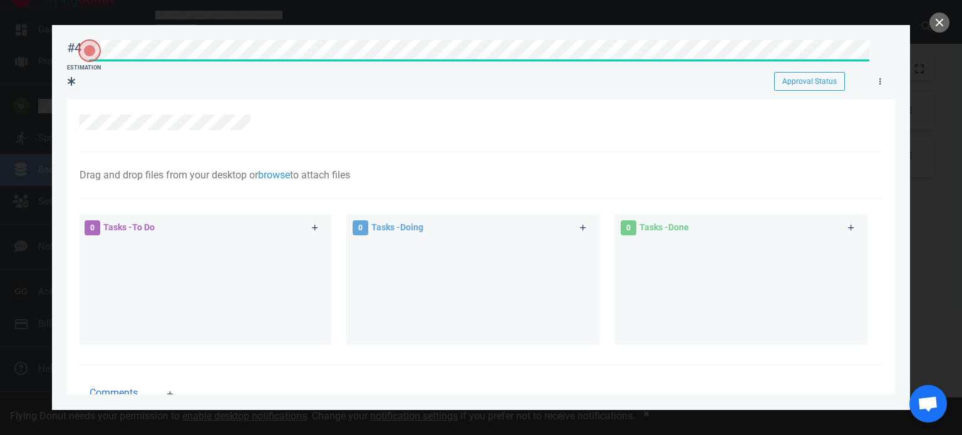
click at [134, 226] on span "Tasks - To Do" at bounding box center [128, 227] width 51 height 10
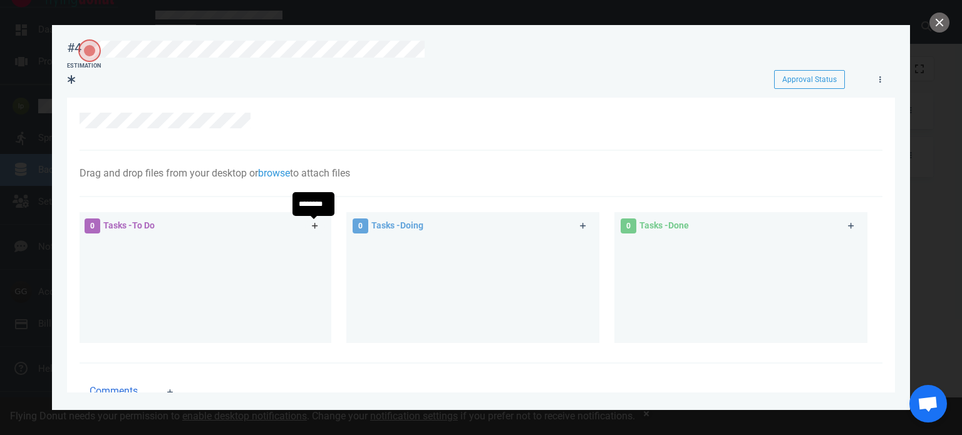
click at [313, 229] on icon at bounding box center [315, 226] width 6 height 6
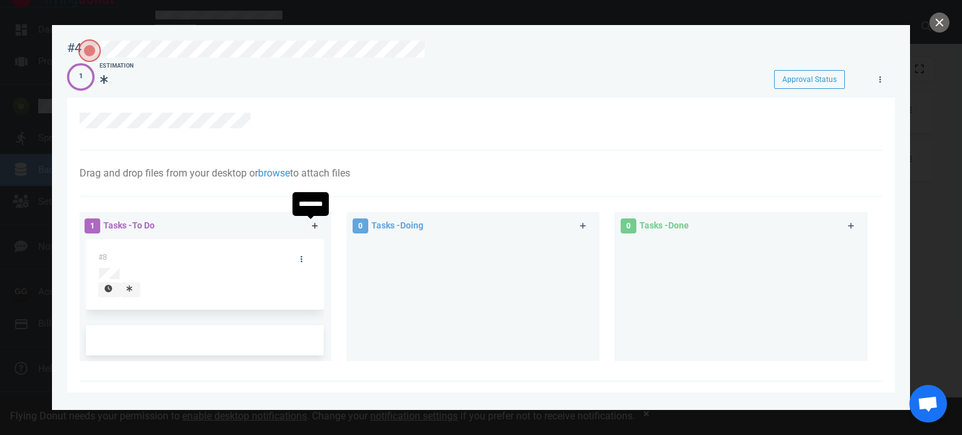
click at [316, 225] on icon at bounding box center [315, 226] width 7 height 8
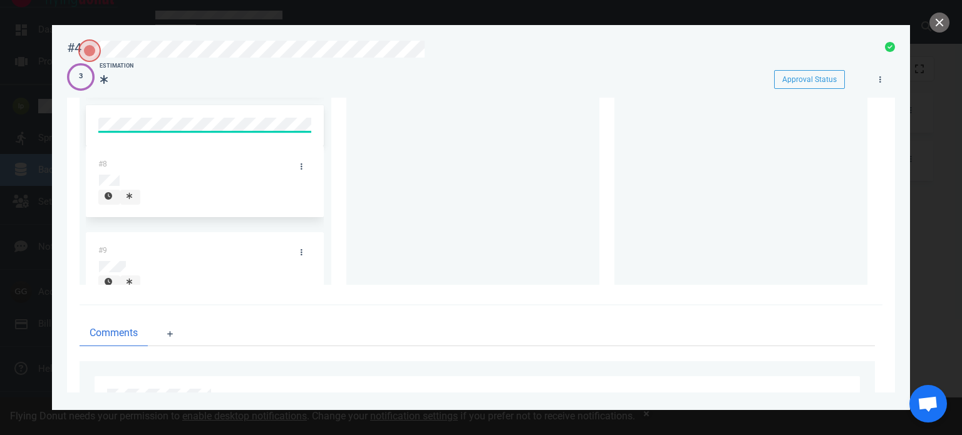
scroll to position [78, 0]
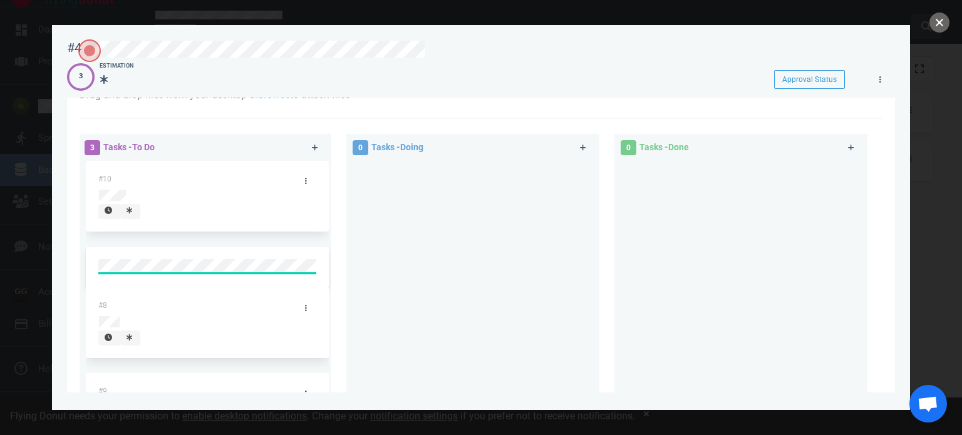
click at [938, 20] on button "close" at bounding box center [940, 23] width 20 height 20
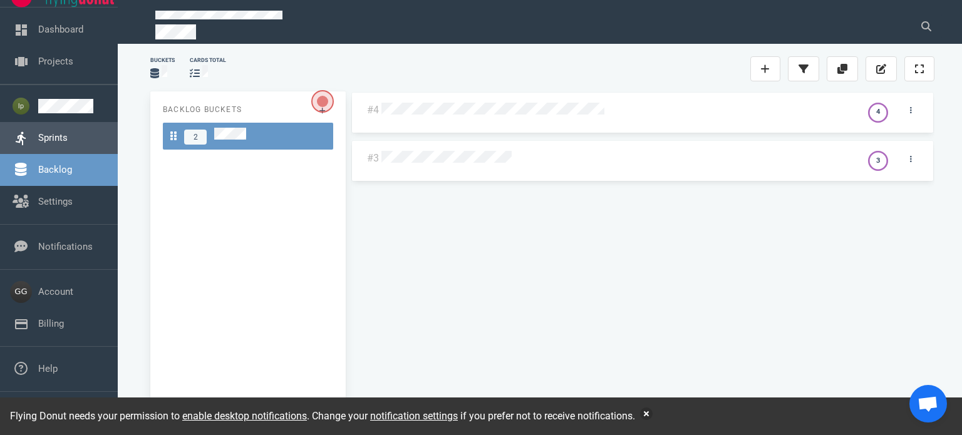
click at [60, 137] on link "Sprints" at bounding box center [52, 137] width 29 height 11
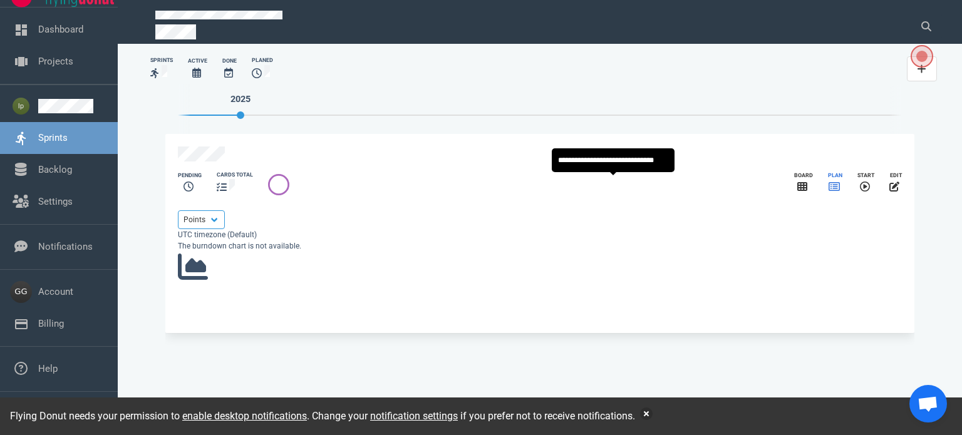
click at [829, 192] on icon "slide 1 of 1" at bounding box center [834, 187] width 11 height 10
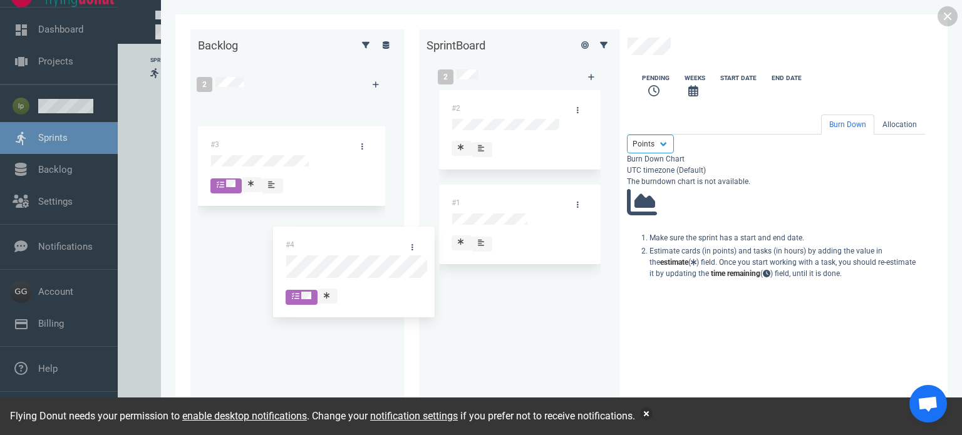
click at [343, 253] on div "Backlog 2 #4 #3 #4 Sprint Board 2 #2 #1 Pending Weeks Start Date End Date Burn …" at bounding box center [561, 217] width 742 height 377
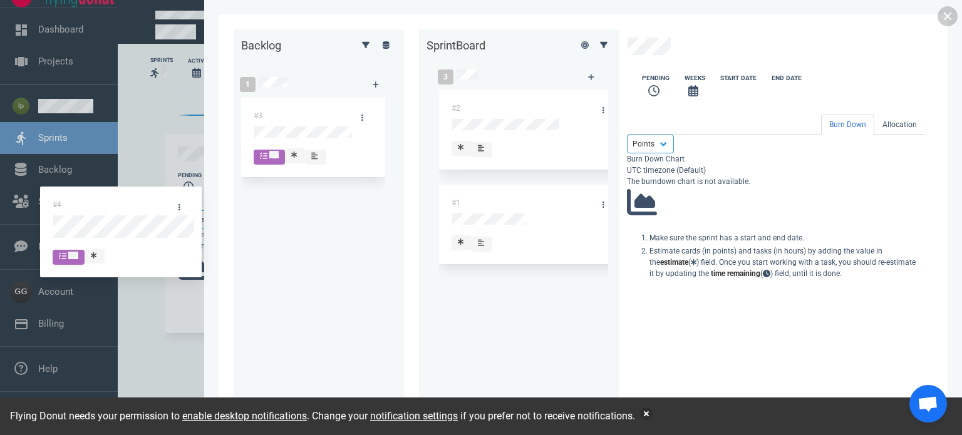
drag, startPoint x: 346, startPoint y: 247, endPoint x: 115, endPoint y: 199, distance: 236.8
click at [234, 202] on div "Backlog 1 #3 Sprint Board 3 #2 #1 #4 #4 Pending Weeks Start Date End Date Burn …" at bounding box center [583, 217] width 699 height 377
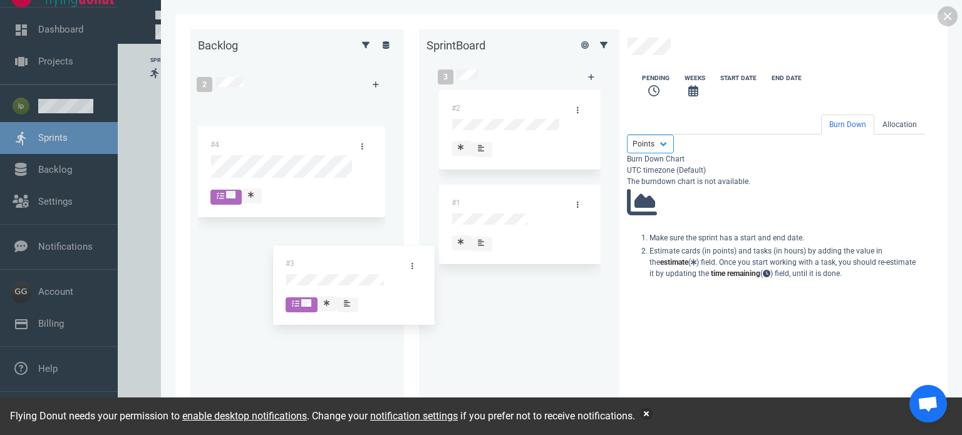
drag, startPoint x: 153, startPoint y: 135, endPoint x: 349, endPoint y: 267, distance: 236.5
click at [349, 267] on div "Backlog 2 #3 #4 #3 Sprint Board 3 #2 #1 Pending Weeks Start Date End Date Burn …" at bounding box center [561, 217] width 742 height 377
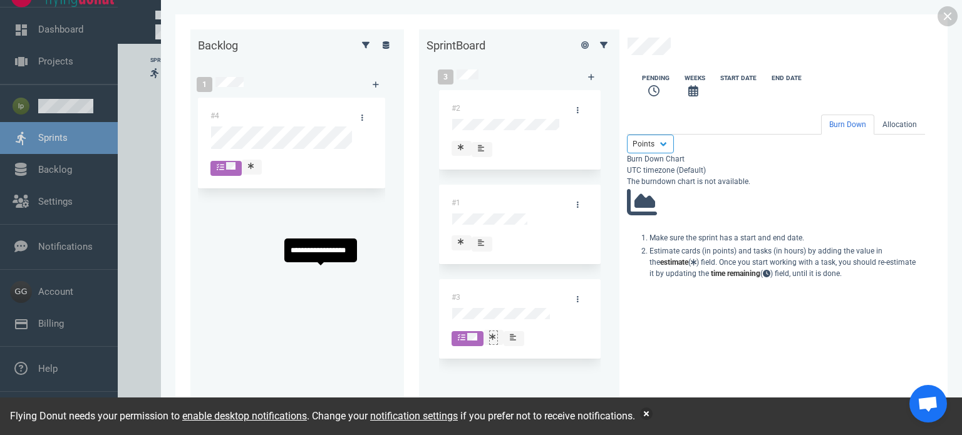
click at [490, 331] on div at bounding box center [494, 336] width 8 height 11
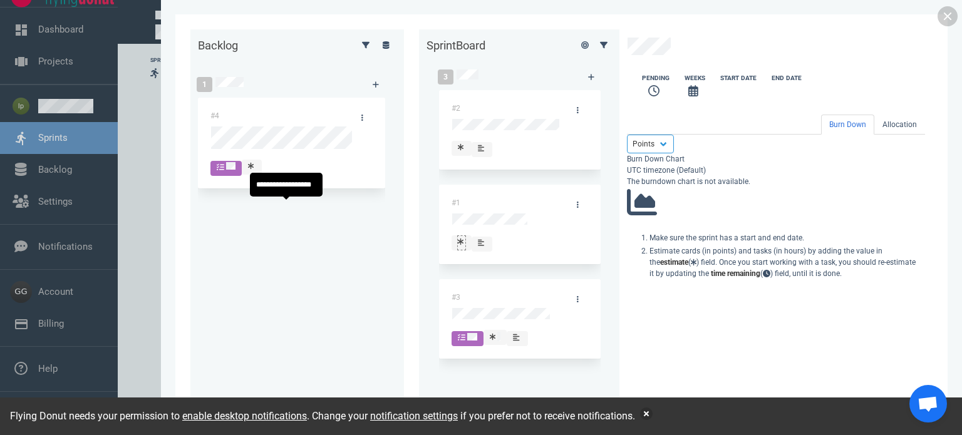
click at [457, 236] on div at bounding box center [461, 243] width 9 height 14
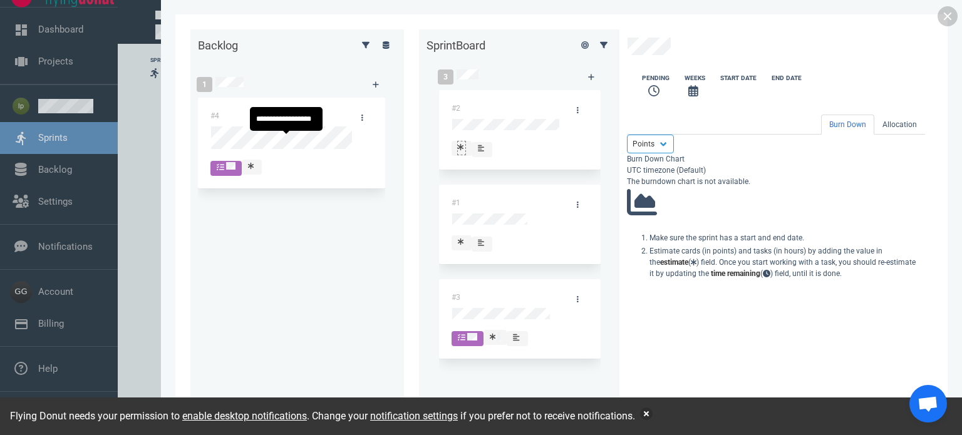
click at [458, 142] on div at bounding box center [462, 147] width 8 height 11
click at [439, 336] on div "#2 #1 #3" at bounding box center [520, 234] width 162 height 288
click at [947, 16] on link at bounding box center [948, 16] width 20 height 20
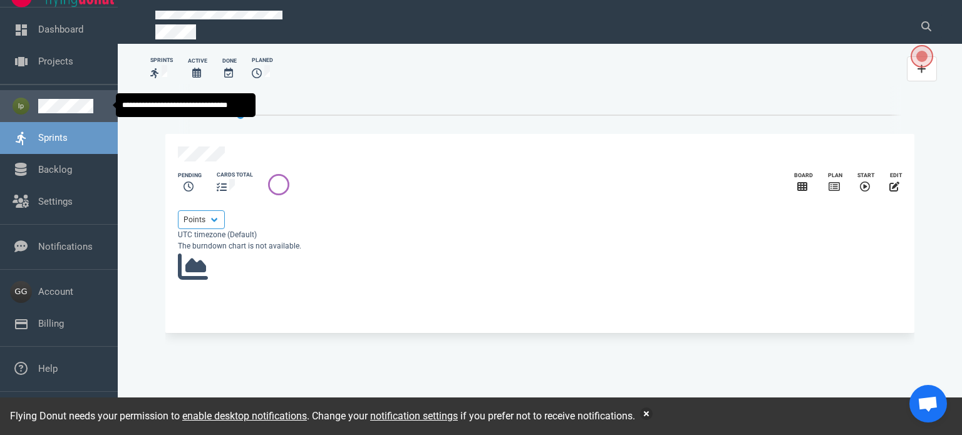
click at [75, 107] on link at bounding box center [73, 106] width 70 height 14
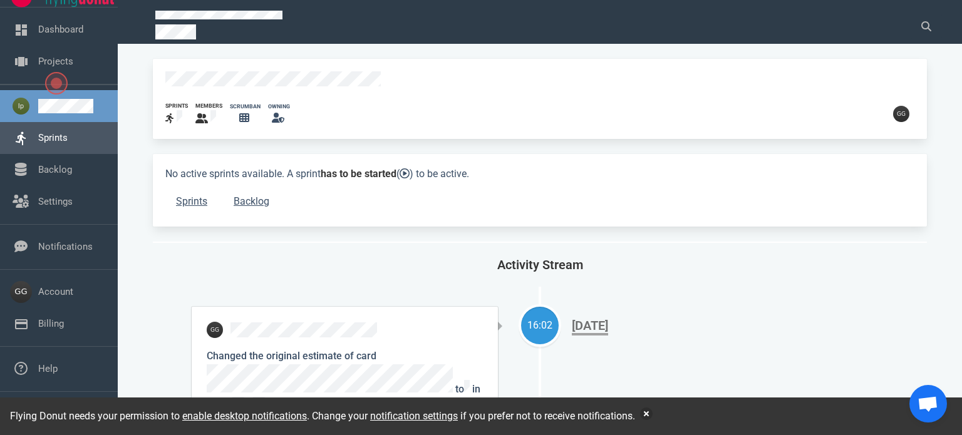
click at [40, 141] on link "Sprints" at bounding box center [52, 137] width 29 height 11
